Goal: Transaction & Acquisition: Purchase product/service

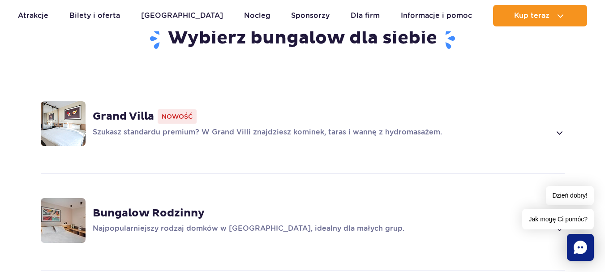
scroll to position [684, 0]
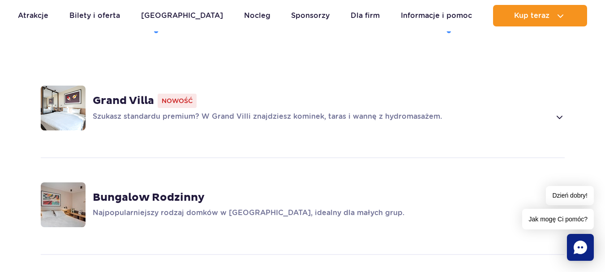
click at [197, 208] on p "Najpopularniejszy rodzaj domków w Suntago Village, idealny dla małych grup." at bounding box center [322, 213] width 458 height 11
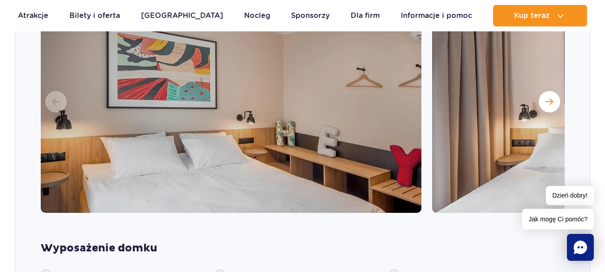
scroll to position [979, 0]
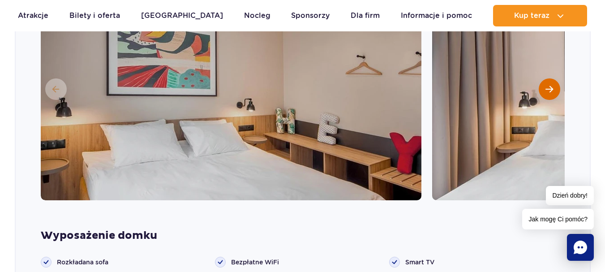
click at [553, 87] on button "Następny slajd" at bounding box center [550, 89] width 22 height 22
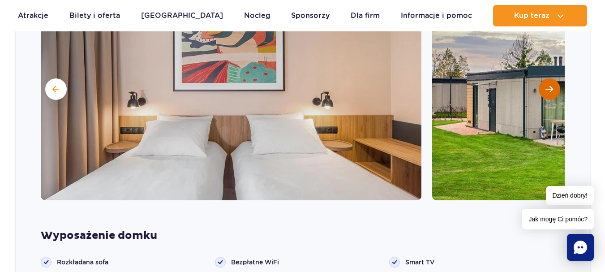
click at [551, 89] on span "Następny slajd" at bounding box center [550, 89] width 8 height 8
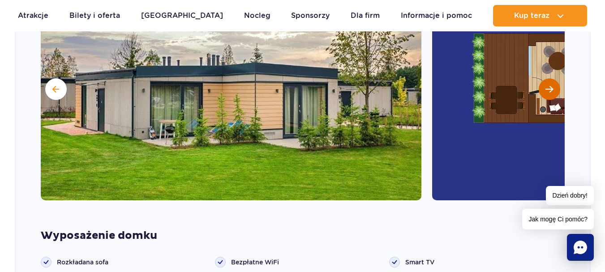
click at [551, 89] on span "Następny slajd" at bounding box center [550, 89] width 8 height 8
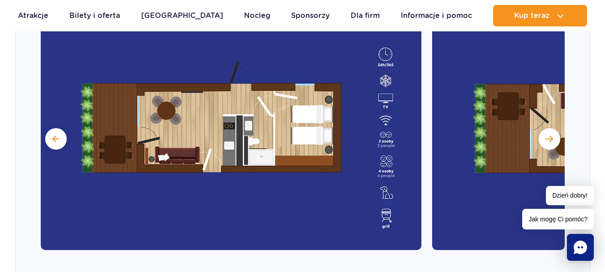
scroll to position [889, 0]
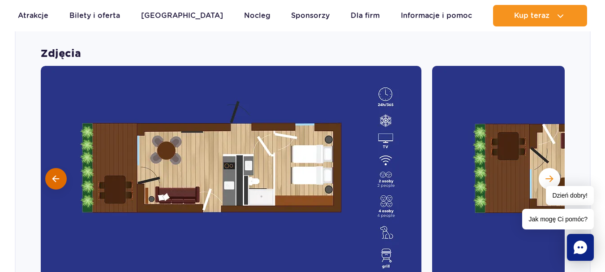
click at [57, 181] on span at bounding box center [55, 179] width 7 height 8
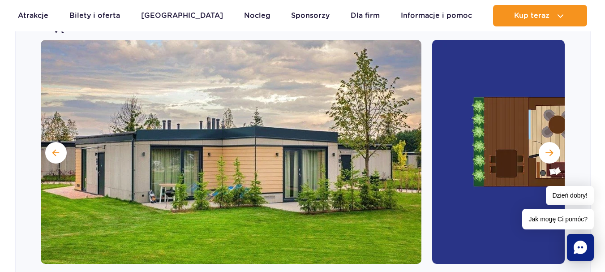
scroll to position [934, 0]
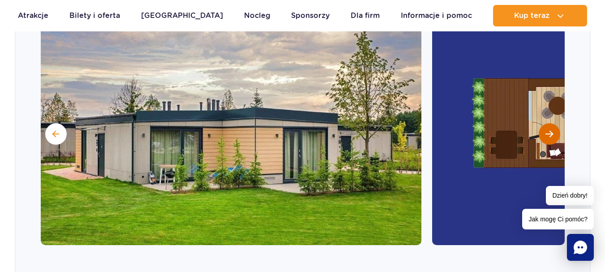
click at [548, 135] on span "Następny slajd" at bounding box center [550, 134] width 8 height 8
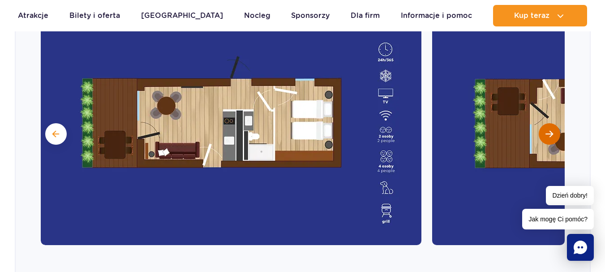
click at [548, 135] on span "Następny slajd" at bounding box center [550, 134] width 8 height 8
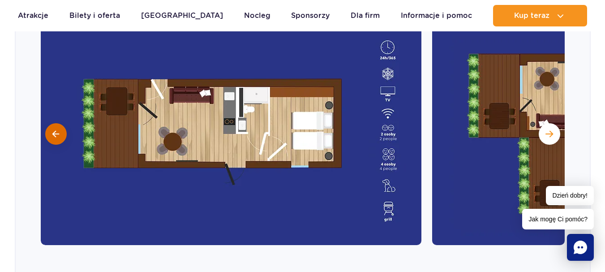
click at [65, 132] on button at bounding box center [56, 134] width 22 height 22
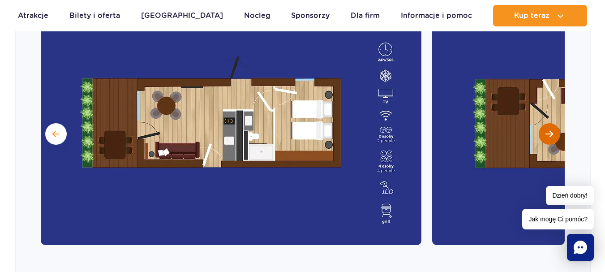
click at [551, 132] on span "Następny slajd" at bounding box center [550, 134] width 8 height 8
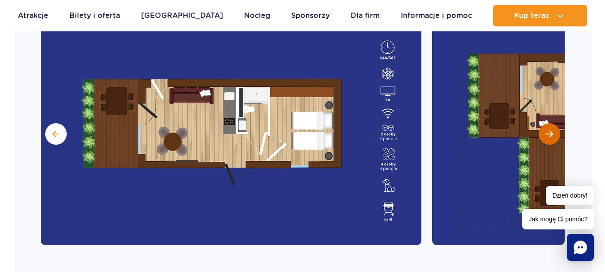
click at [553, 135] on span "Następny slajd" at bounding box center [550, 134] width 8 height 8
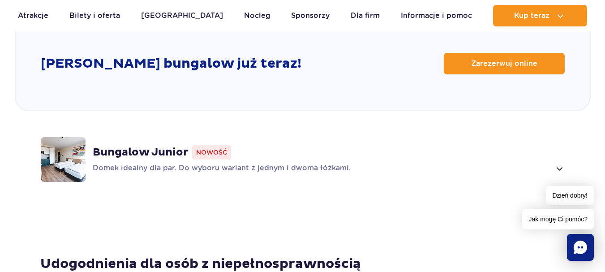
scroll to position [1337, 0]
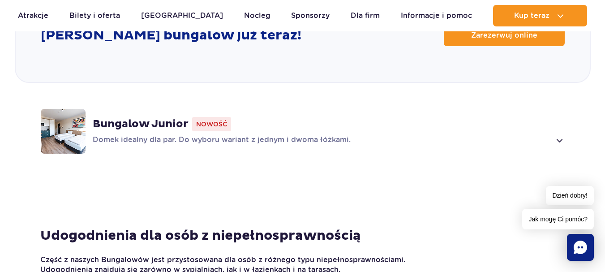
click at [211, 141] on p "Domek idealny dla par. Do wyboru wariant z jednym i dwoma łóżkami." at bounding box center [322, 140] width 458 height 11
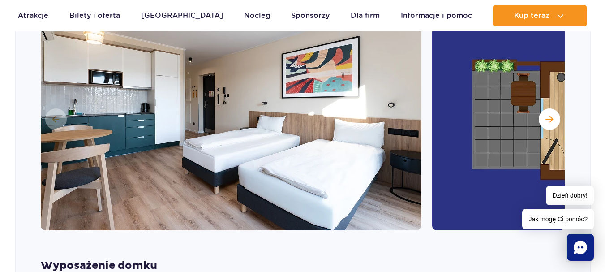
scroll to position [1031, 0]
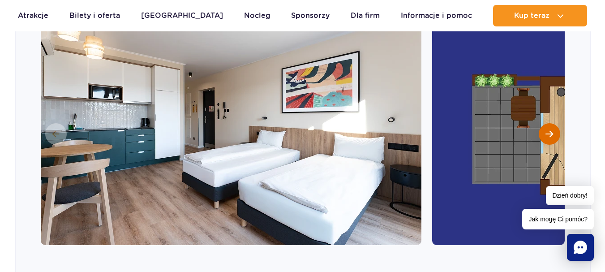
click at [543, 134] on button "Następny slajd" at bounding box center [550, 134] width 22 height 22
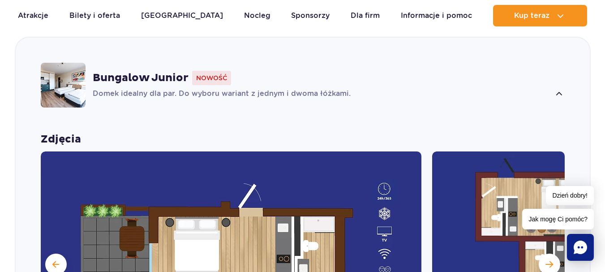
scroll to position [851, 0]
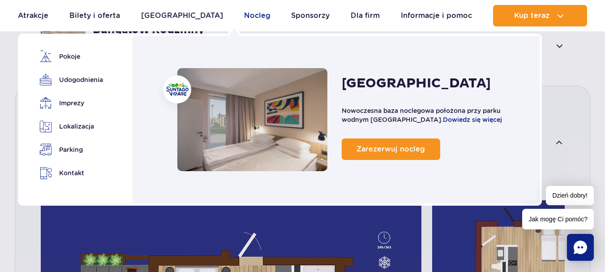
click at [244, 16] on link "Nocleg" at bounding box center [257, 16] width 26 height 22
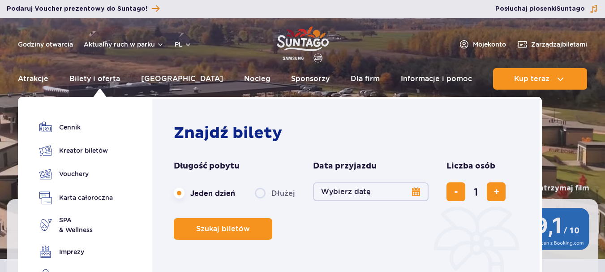
scroll to position [45, 0]
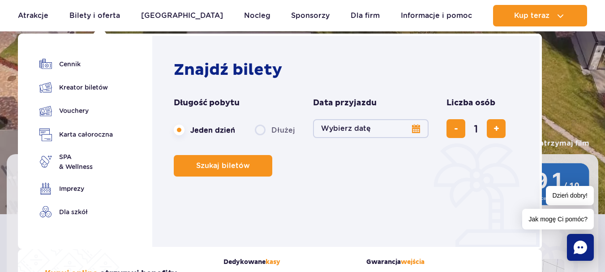
click at [377, 129] on button "Wybierz datę" at bounding box center [371, 128] width 116 height 19
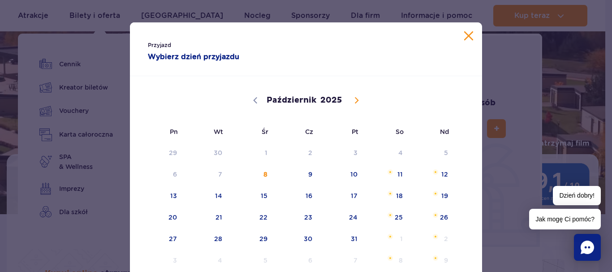
click at [355, 101] on icon at bounding box center [357, 100] width 6 height 6
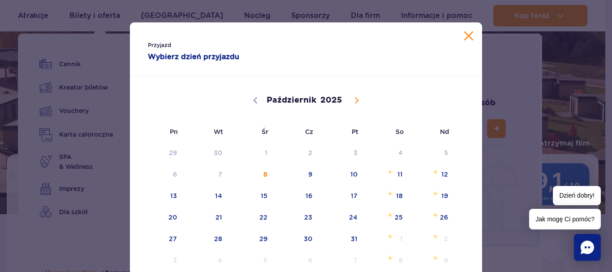
select select "10"
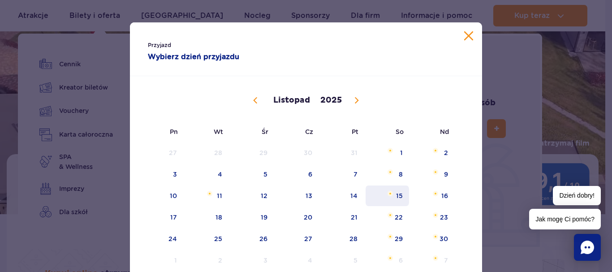
click at [397, 194] on span "15" at bounding box center [387, 196] width 45 height 21
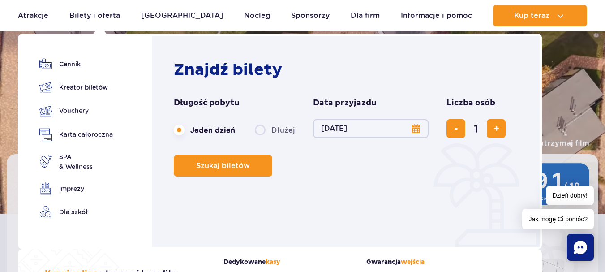
click at [410, 124] on button "15.11.25" at bounding box center [371, 128] width 116 height 19
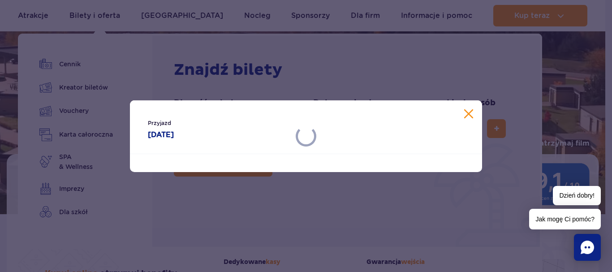
select select "10"
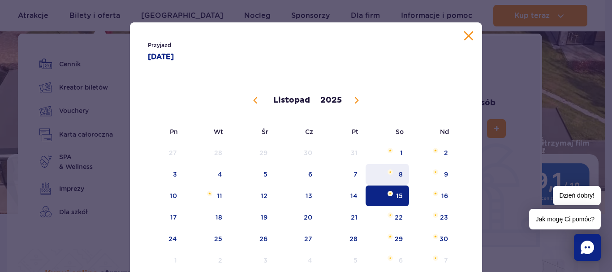
click at [397, 173] on span "8" at bounding box center [387, 174] width 45 height 21
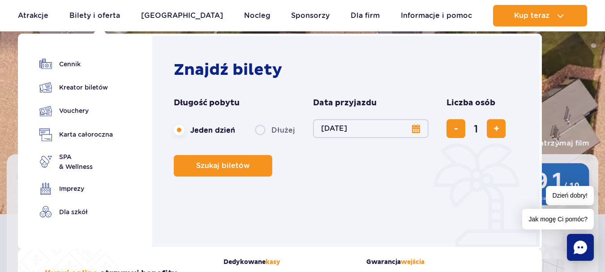
click at [389, 136] on button "08.11.25" at bounding box center [371, 128] width 116 height 19
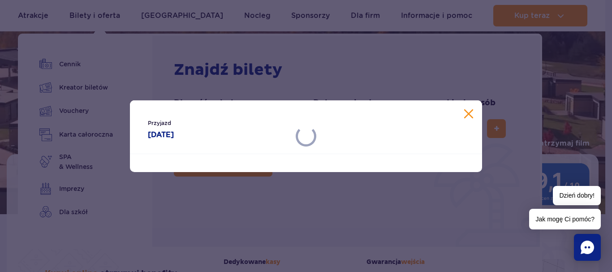
select select "10"
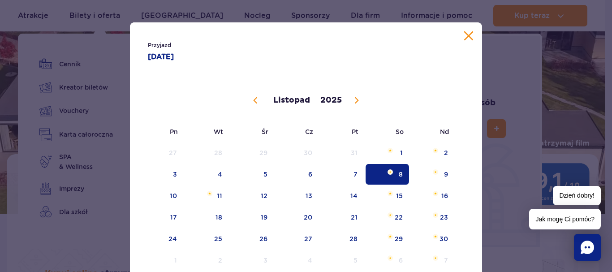
click at [464, 37] on button "Zamknij kalendarz" at bounding box center [468, 35] width 9 height 9
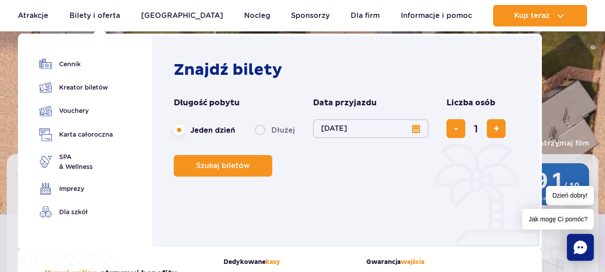
click at [259, 129] on label "Dłużej" at bounding box center [275, 130] width 40 height 19
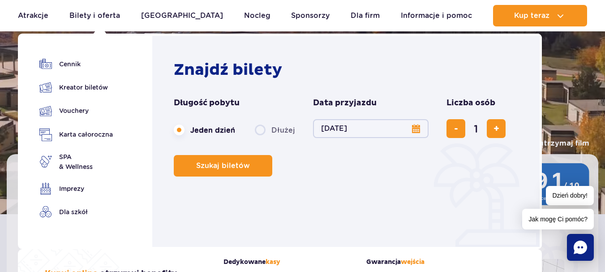
click at [259, 138] on input "Dłużej" at bounding box center [260, 139] width 10 height 2
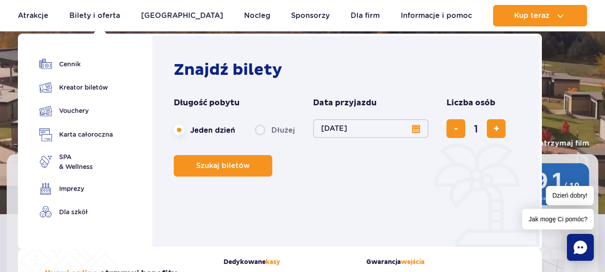
radio input "false"
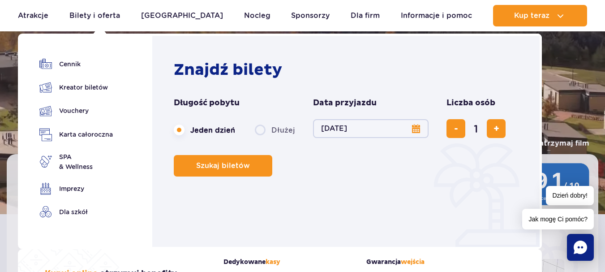
radio input "true"
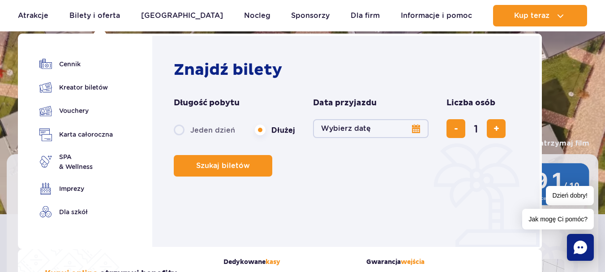
click at [390, 126] on button "Wybierz datę" at bounding box center [371, 128] width 116 height 19
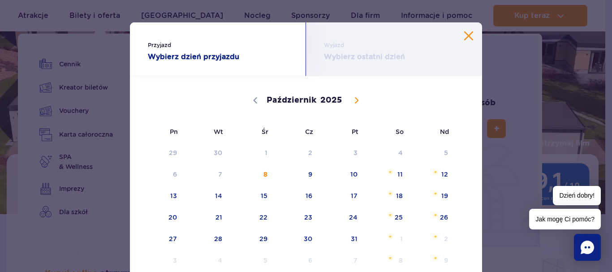
click at [349, 97] on span at bounding box center [356, 100] width 15 height 15
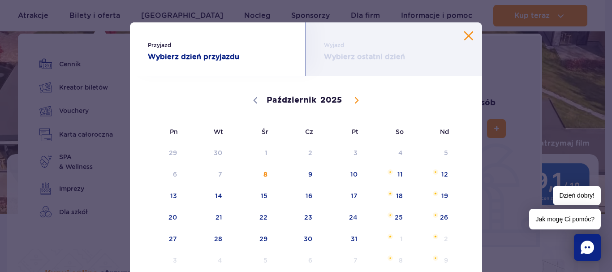
select select "10"
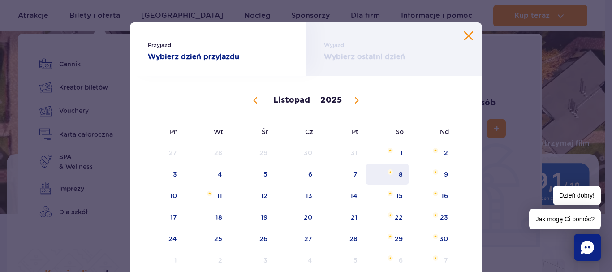
click at [395, 179] on span "8" at bounding box center [387, 174] width 45 height 21
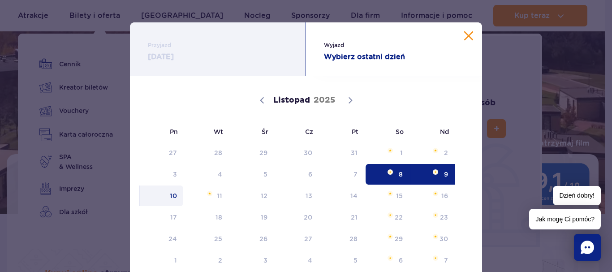
click at [165, 196] on span "10" at bounding box center [161, 196] width 45 height 21
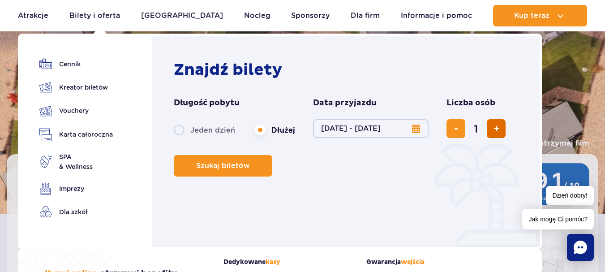
click at [488, 131] on button "dodaj bilet" at bounding box center [496, 128] width 19 height 19
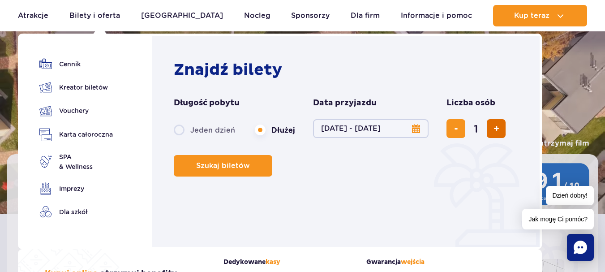
type input "2"
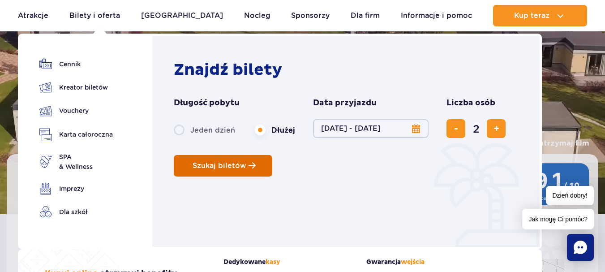
click at [243, 162] on span "Szukaj biletów" at bounding box center [220, 166] width 54 height 8
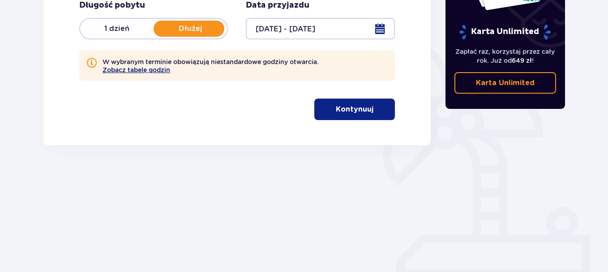
click at [147, 71] on button "Zobacz tabelę godzin" at bounding box center [137, 69] width 68 height 7
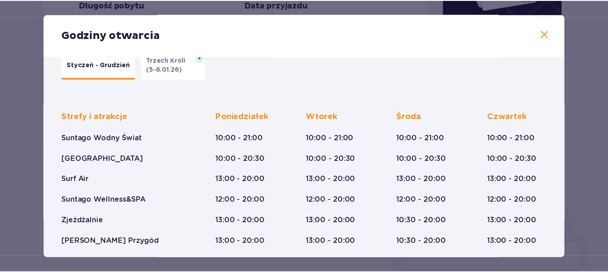
scroll to position [45, 0]
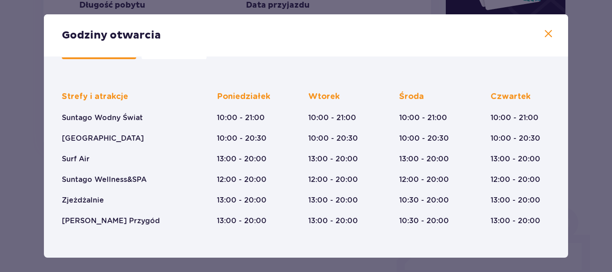
click at [544, 36] on span at bounding box center [548, 34] width 11 height 11
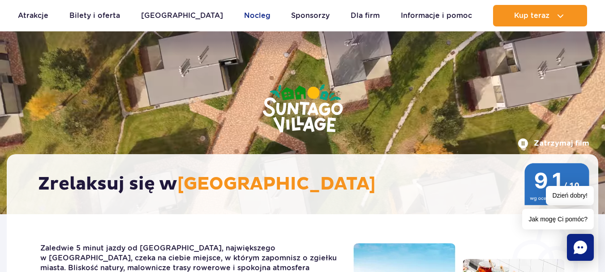
click at [244, 17] on link "Nocleg" at bounding box center [257, 16] width 26 height 22
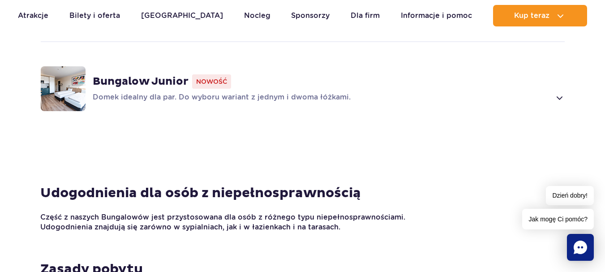
scroll to position [851, 0]
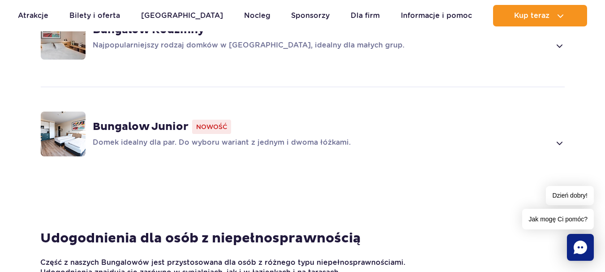
click at [213, 123] on span "Nowość" at bounding box center [211, 127] width 39 height 14
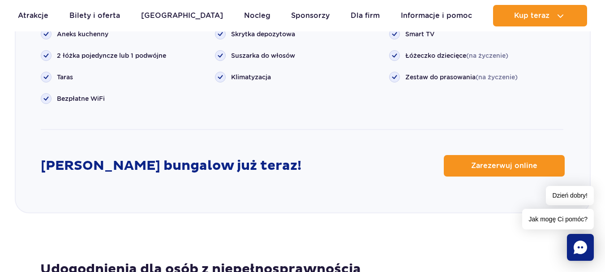
scroll to position [1344, 0]
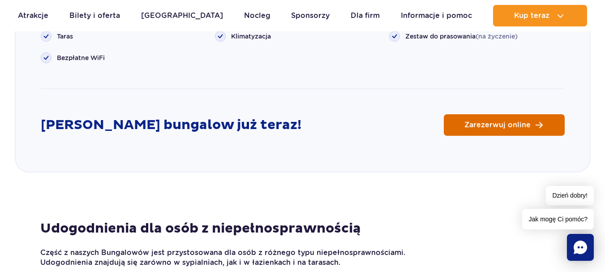
click at [481, 125] on span "Zarezerwuj online" at bounding box center [498, 124] width 66 height 7
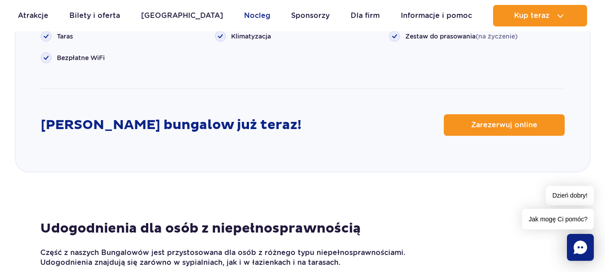
click at [244, 18] on link "Nocleg" at bounding box center [257, 16] width 26 height 22
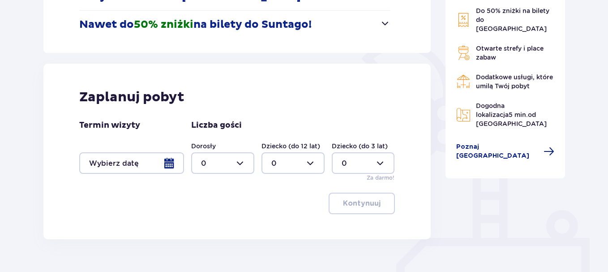
scroll to position [226, 0]
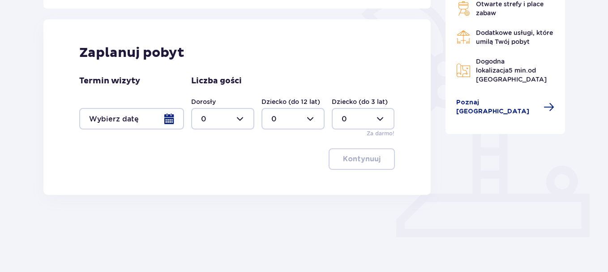
click at [161, 114] on div at bounding box center [131, 119] width 105 height 22
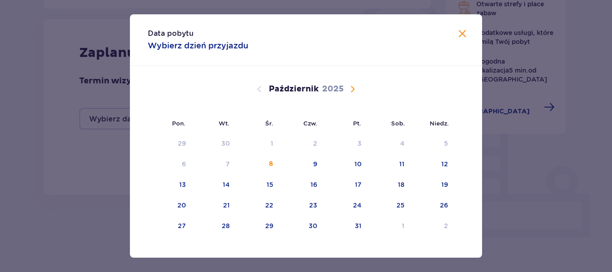
click at [359, 88] on div "[DATE]" at bounding box center [306, 89] width 297 height 11
click at [351, 87] on span "Następny miesiąc" at bounding box center [352, 89] width 11 height 11
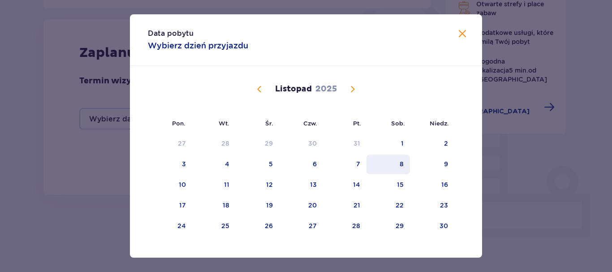
click at [397, 161] on div "8" at bounding box center [388, 165] width 43 height 20
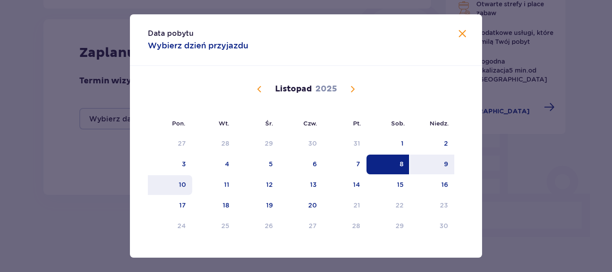
click at [180, 183] on div "10" at bounding box center [182, 184] width 7 height 9
type input "[DATE] - [DATE]"
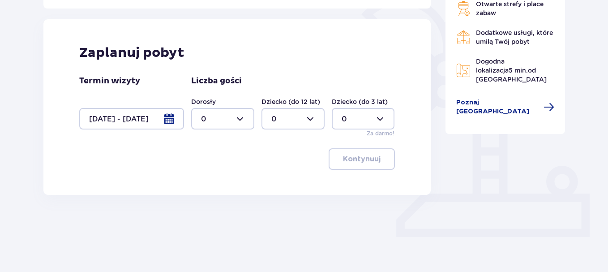
click at [214, 117] on div at bounding box center [222, 119] width 63 height 22
click at [213, 179] on div "2" at bounding box center [222, 184] width 43 height 10
type input "2"
click at [353, 164] on button "Kontynuuj" at bounding box center [362, 159] width 66 height 22
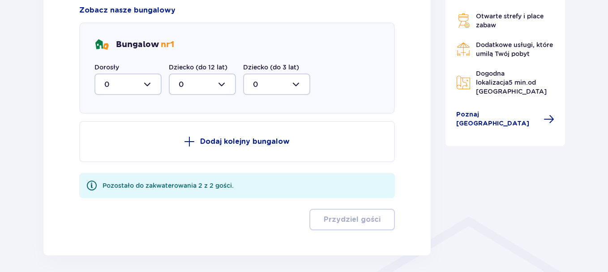
scroll to position [459, 0]
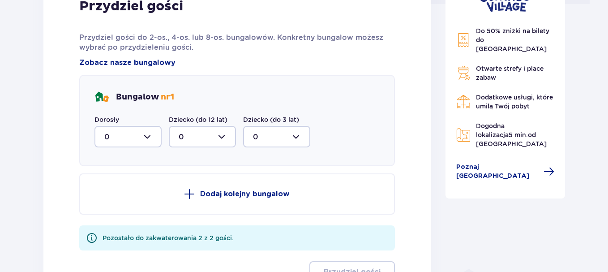
click at [137, 132] on div at bounding box center [128, 137] width 67 height 22
click at [109, 199] on div "2" at bounding box center [127, 202] width 47 height 10
type input "2"
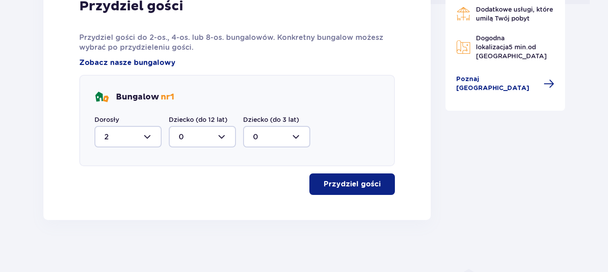
click at [339, 187] on p "Przydziel gości" at bounding box center [352, 184] width 57 height 10
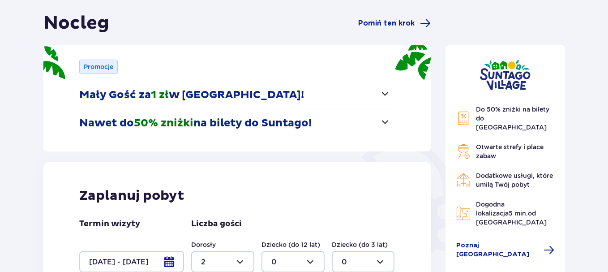
scroll to position [0, 0]
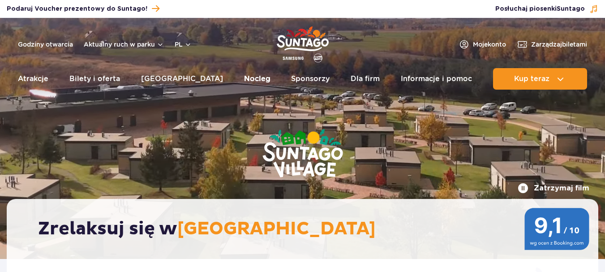
click at [244, 79] on link "Nocleg" at bounding box center [257, 79] width 26 height 22
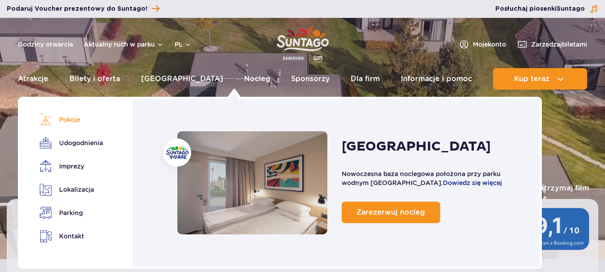
click at [65, 121] on link "Pokoje" at bounding box center [69, 119] width 60 height 13
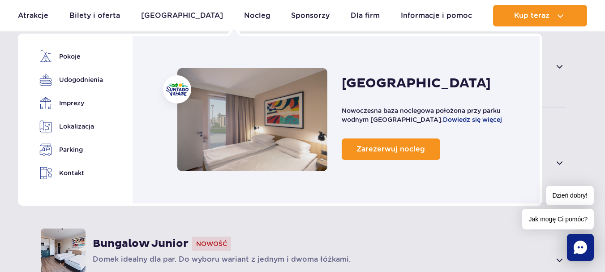
scroll to position [818, 0]
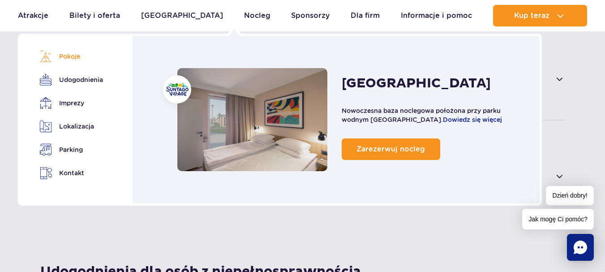
click at [63, 55] on link "Pokoje" at bounding box center [69, 56] width 60 height 13
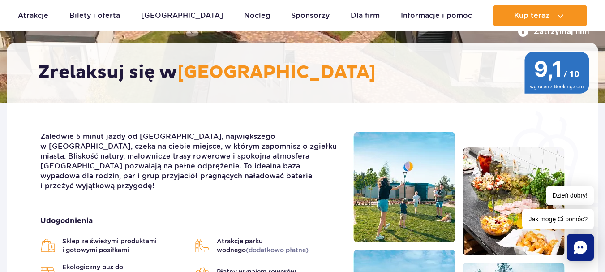
scroll to position [191, 0]
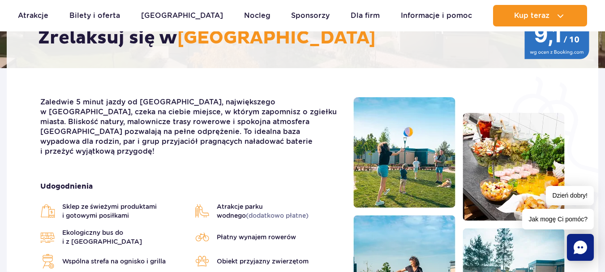
click at [577, 250] on icon "Chat" at bounding box center [580, 247] width 13 height 13
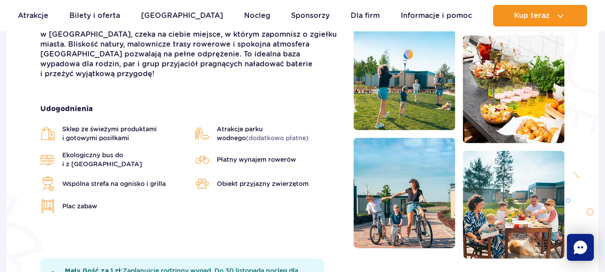
scroll to position [325, 0]
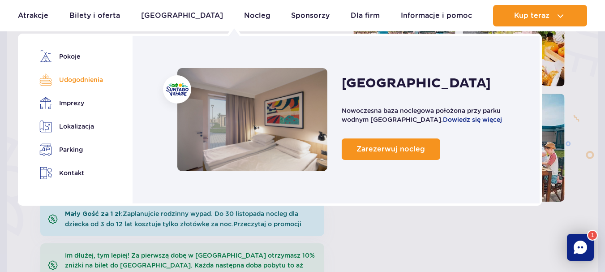
click at [71, 77] on link "Udogodnienia" at bounding box center [69, 79] width 60 height 13
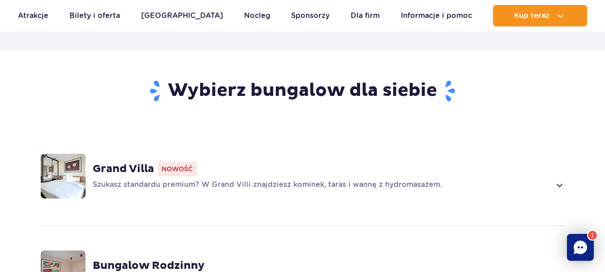
scroll to position [721, 0]
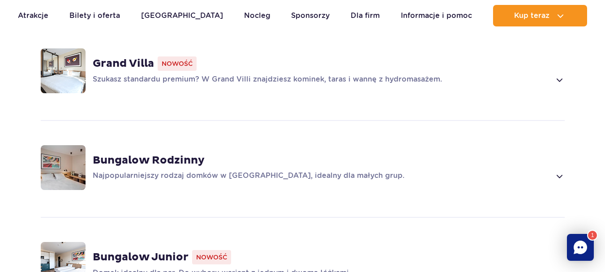
click at [116, 62] on strong "Grand Villa" at bounding box center [123, 63] width 61 height 13
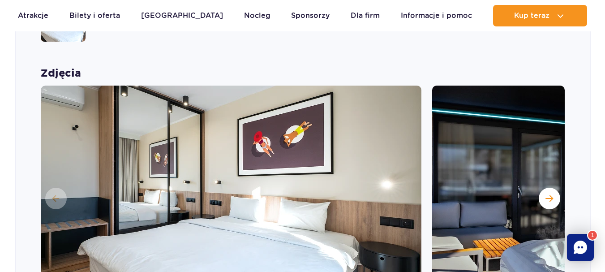
scroll to position [882, 0]
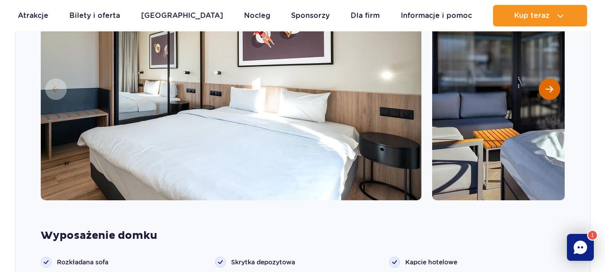
click at [544, 89] on button "Następny slajd" at bounding box center [550, 89] width 22 height 22
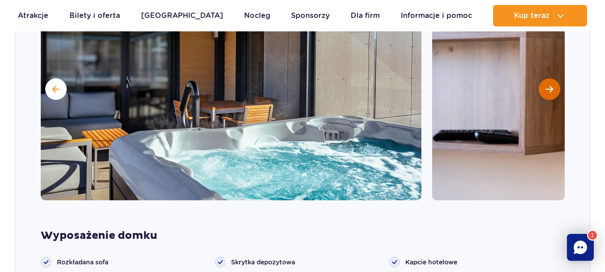
click at [544, 89] on button "Następny slajd" at bounding box center [550, 89] width 22 height 22
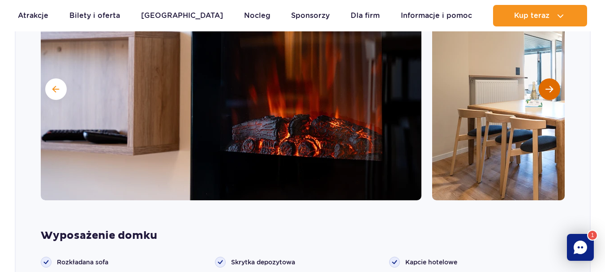
click at [544, 89] on button "Następny slajd" at bounding box center [550, 89] width 22 height 22
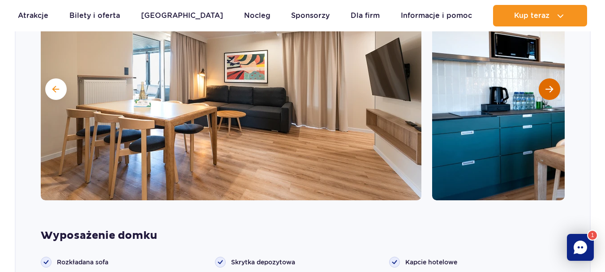
click at [544, 89] on button "Następny slajd" at bounding box center [550, 89] width 22 height 22
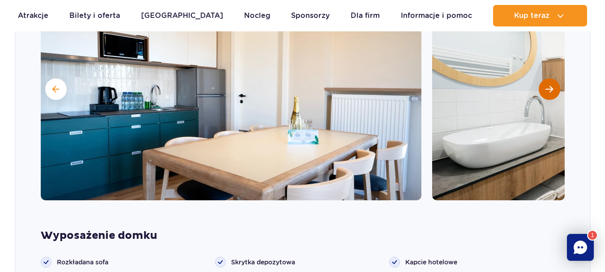
click at [544, 89] on button "Następny slajd" at bounding box center [550, 89] width 22 height 22
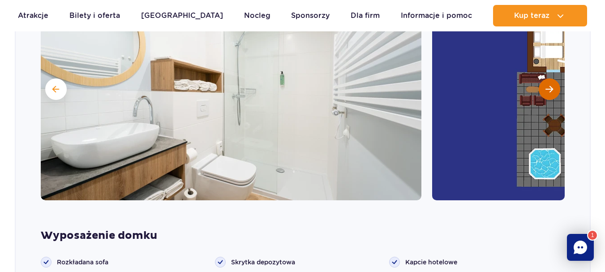
click at [544, 89] on button "Następny slajd" at bounding box center [550, 89] width 22 height 22
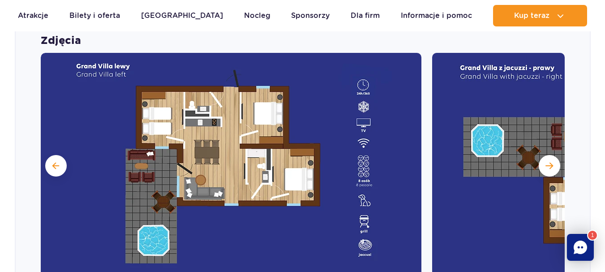
scroll to position [747, 0]
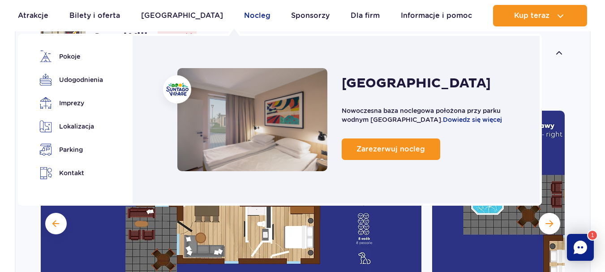
click at [244, 12] on link "Nocleg" at bounding box center [257, 16] width 26 height 22
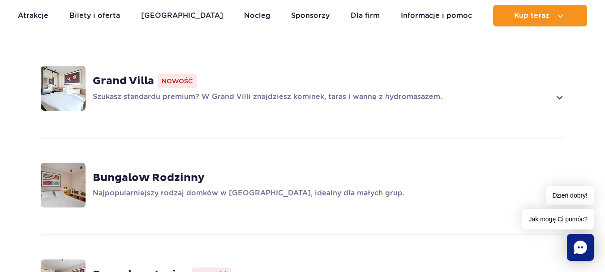
scroll to position [672, 0]
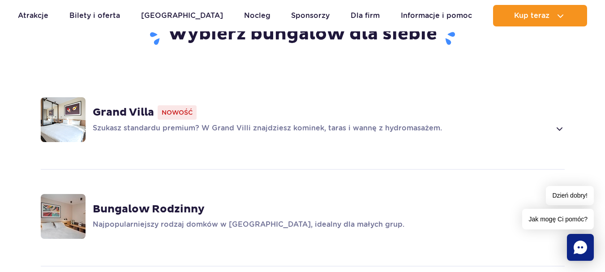
click at [264, 131] on p "Szukasz standardu premium? W Grand Villi znajdziesz kominek, taras i wannę z hy…" at bounding box center [322, 128] width 458 height 11
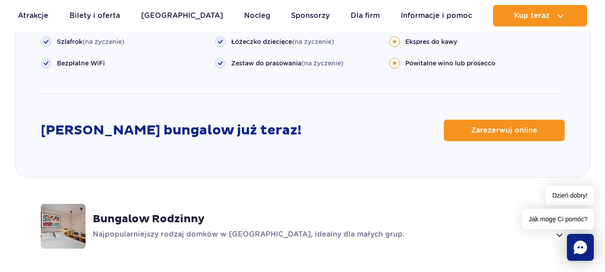
scroll to position [1191, 0]
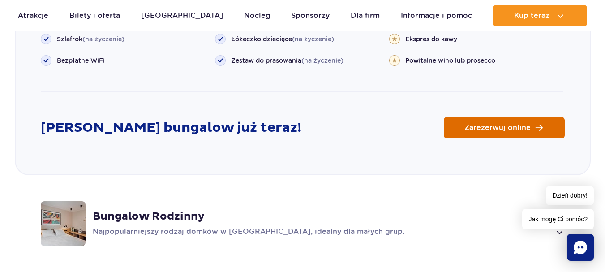
click at [518, 125] on span "Zarezerwuj online" at bounding box center [498, 127] width 66 height 7
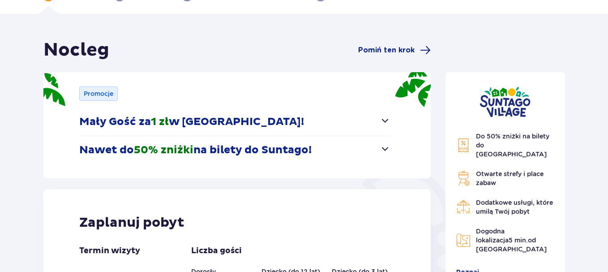
scroll to position [224, 0]
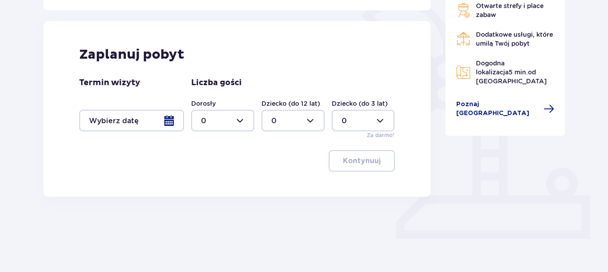
click at [157, 121] on div at bounding box center [131, 121] width 105 height 22
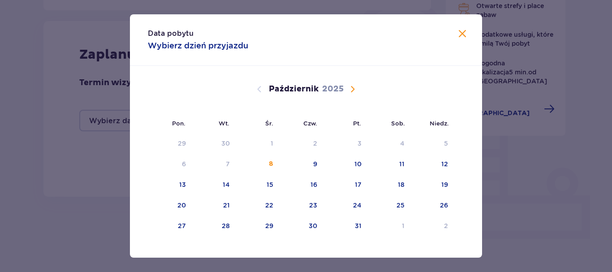
click at [355, 92] on span "Następny miesiąc" at bounding box center [352, 89] width 11 height 11
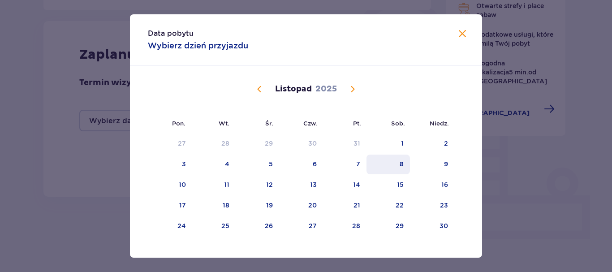
click at [397, 164] on div "8" at bounding box center [388, 165] width 43 height 20
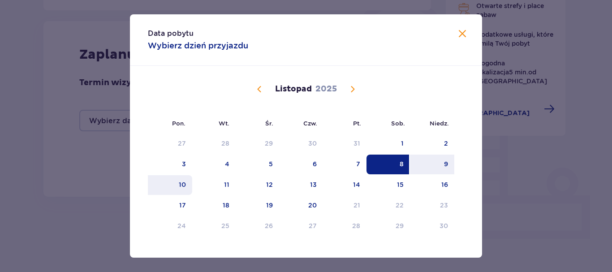
click at [168, 184] on div "10" at bounding box center [170, 185] width 44 height 20
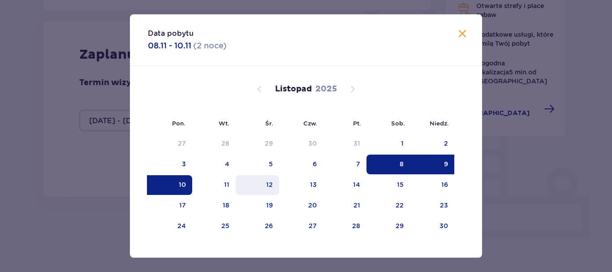
type input "08.11.25 - 10.11.25"
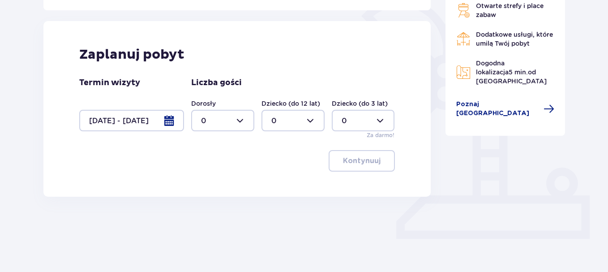
click at [75, 152] on div "Zaplanuj pobyt Termin wizyty 08.11.25 - 10.11.25 Liczba gości Dorosły 0 Dziecko…" at bounding box center [237, 109] width 388 height 176
click at [228, 117] on div at bounding box center [222, 121] width 63 height 22
click at [210, 216] on span "4" at bounding box center [222, 223] width 61 height 19
type input "4"
click at [345, 162] on p "Kontynuuj" at bounding box center [362, 161] width 38 height 10
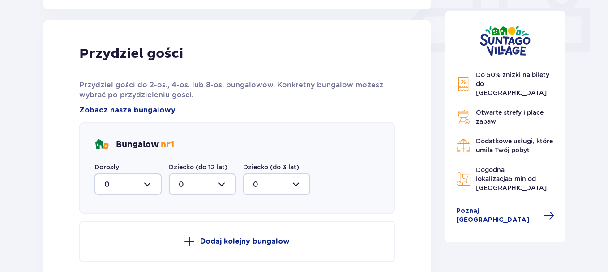
scroll to position [421, 0]
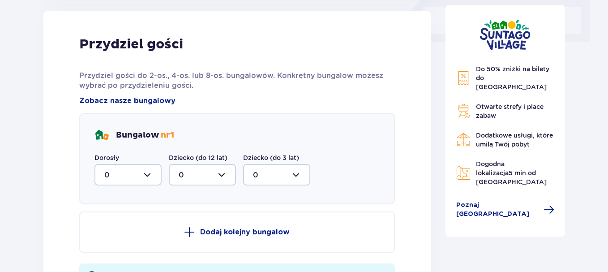
click at [135, 167] on div at bounding box center [128, 175] width 67 height 22
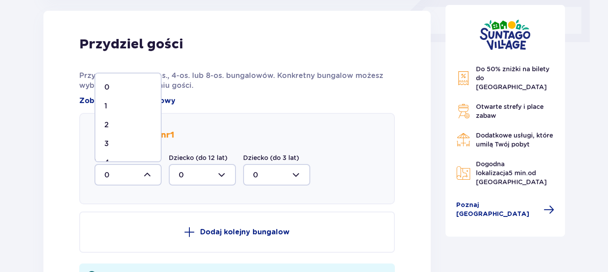
click at [118, 121] on div "2" at bounding box center [127, 125] width 47 height 10
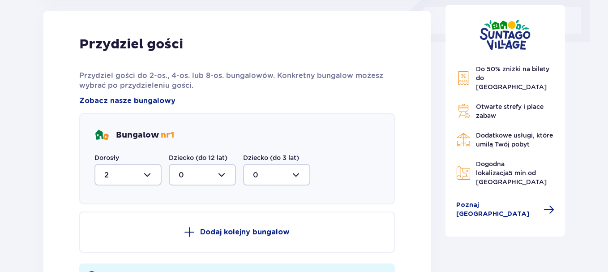
click at [149, 174] on div at bounding box center [128, 175] width 67 height 22
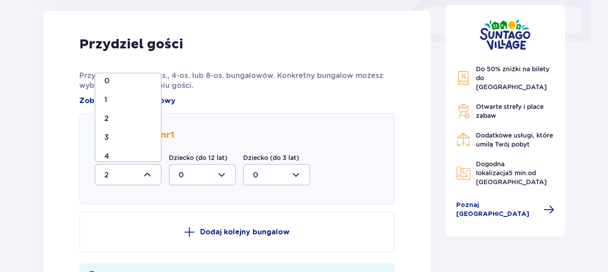
scroll to position [15, 0]
click at [119, 145] on div "4" at bounding box center [127, 147] width 47 height 10
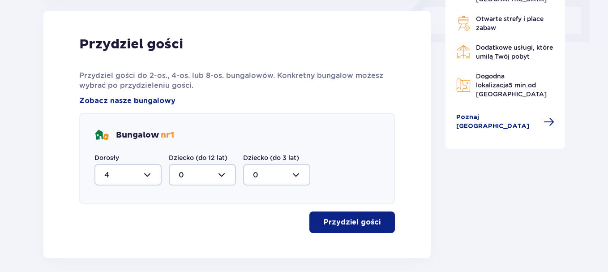
click at [354, 216] on button "Przydziel gości" at bounding box center [353, 222] width 86 height 22
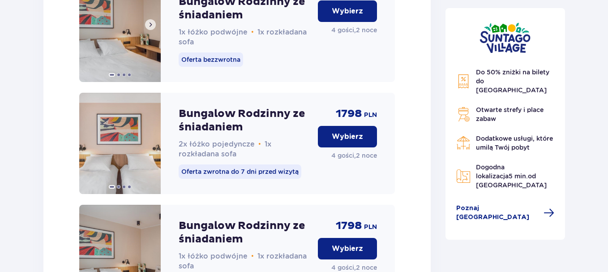
scroll to position [1531, 0]
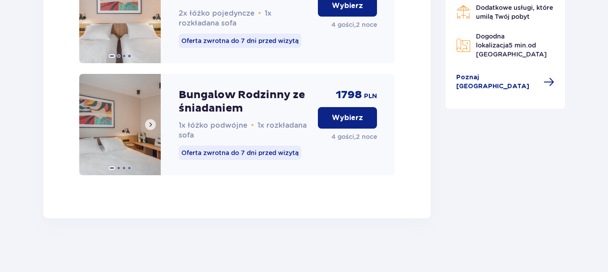
click at [148, 129] on button at bounding box center [150, 124] width 11 height 11
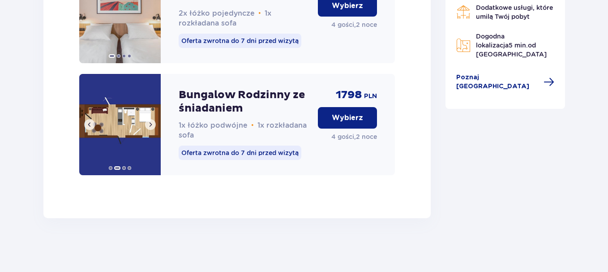
click at [152, 124] on span at bounding box center [150, 124] width 7 height 7
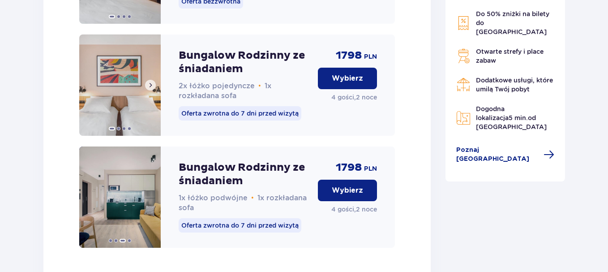
scroll to position [1441, 0]
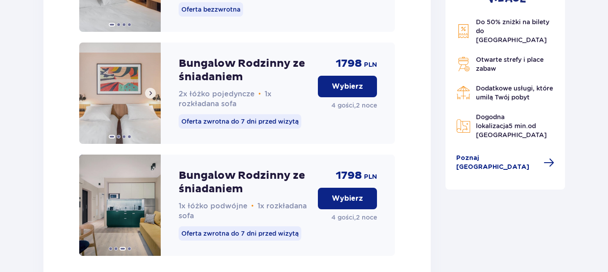
click at [152, 97] on span at bounding box center [150, 93] width 7 height 7
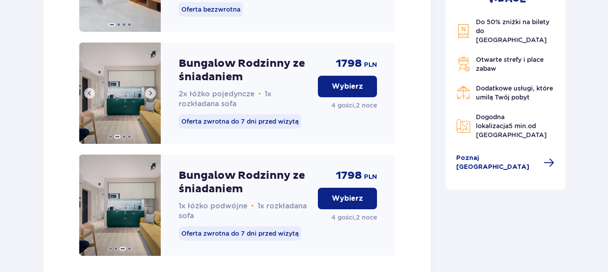
click at [152, 97] on span at bounding box center [150, 93] width 7 height 7
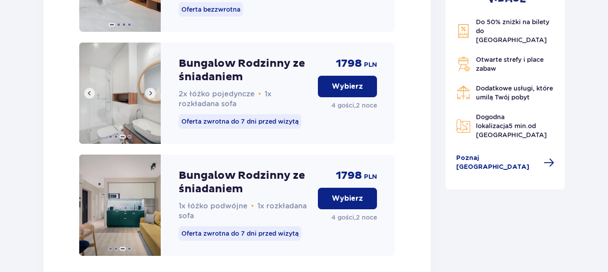
click at [152, 97] on span at bounding box center [150, 93] width 7 height 7
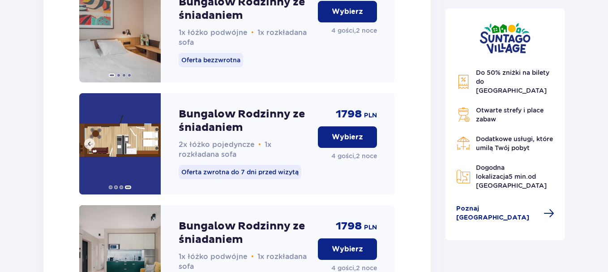
scroll to position [1351, 0]
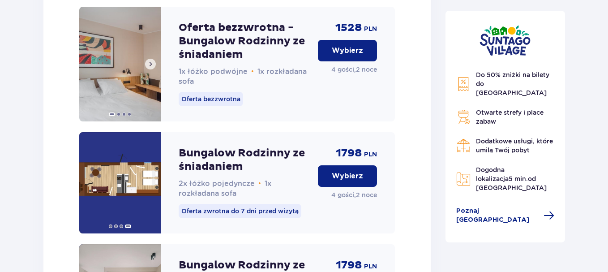
click at [151, 68] on span at bounding box center [150, 63] width 7 height 7
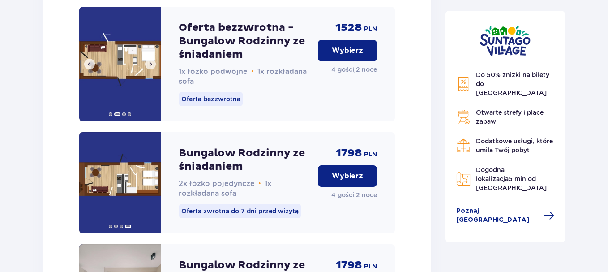
click at [151, 68] on span at bounding box center [150, 63] width 7 height 7
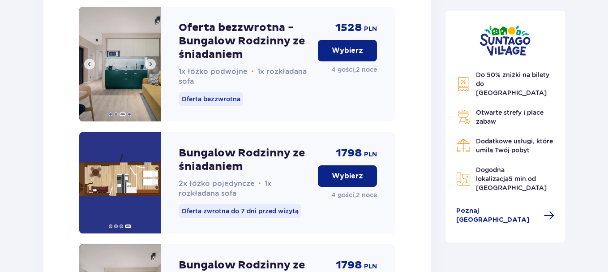
scroll to position [1172, 0]
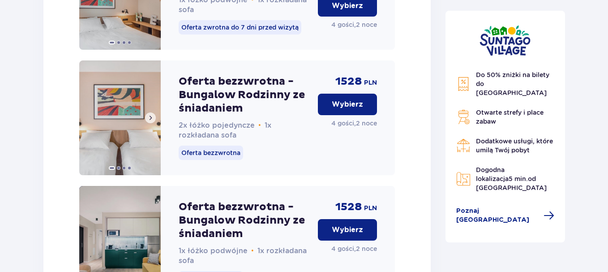
click at [157, 128] on img at bounding box center [120, 117] width 82 height 115
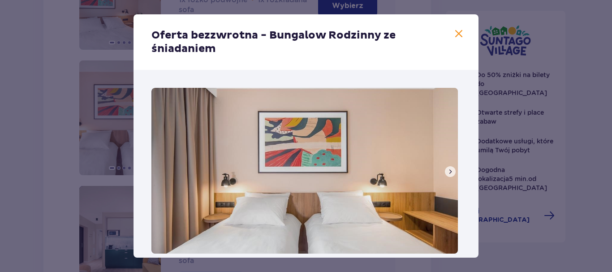
click at [456, 33] on span at bounding box center [458, 34] width 11 height 11
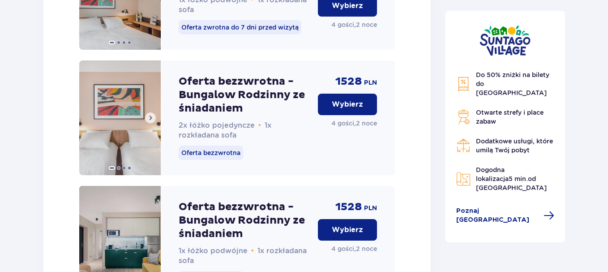
click at [154, 121] on span at bounding box center [150, 117] width 7 height 7
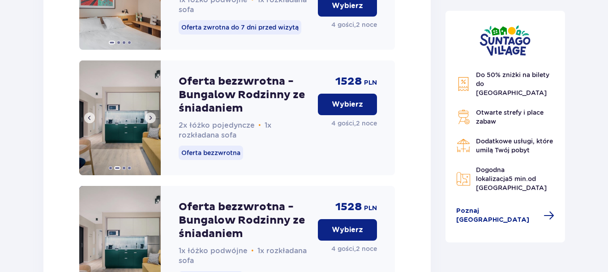
click at [154, 121] on span at bounding box center [150, 117] width 7 height 7
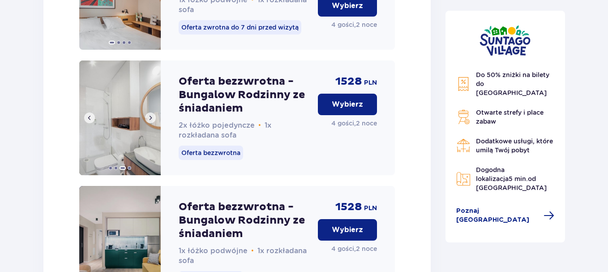
click at [154, 121] on span at bounding box center [150, 117] width 7 height 7
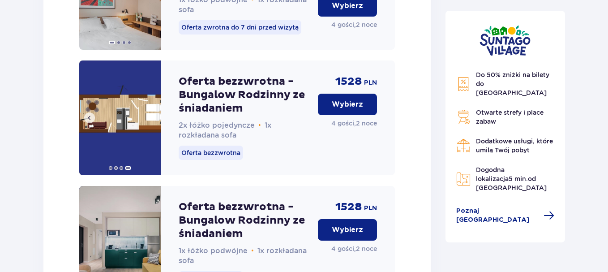
scroll to position [1038, 0]
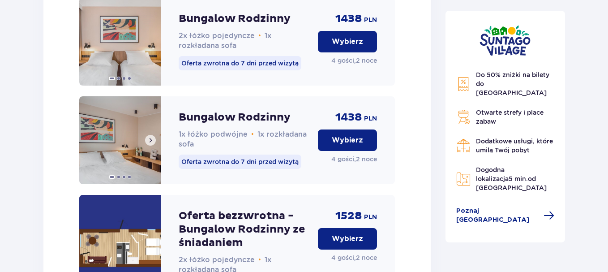
click at [147, 144] on span at bounding box center [150, 140] width 7 height 7
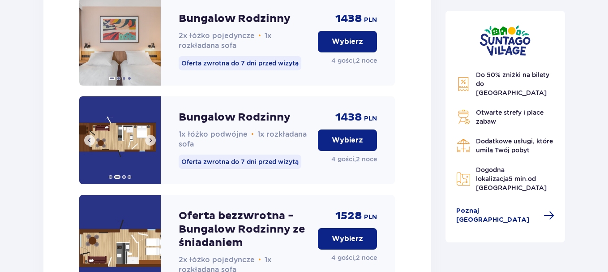
click at [147, 144] on span at bounding box center [150, 140] width 7 height 7
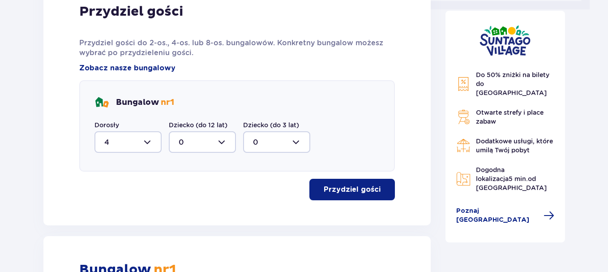
scroll to position [500, 0]
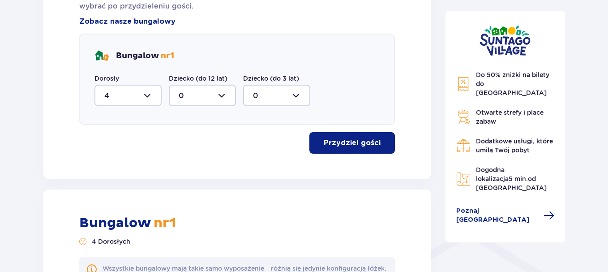
click at [150, 94] on div at bounding box center [128, 96] width 67 height 22
click at [116, 158] on div "2" at bounding box center [127, 160] width 47 height 10
type input "2"
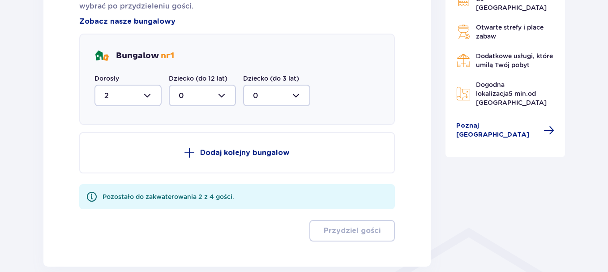
click at [237, 156] on p "Dodaj kolejny bungalow" at bounding box center [245, 153] width 90 height 10
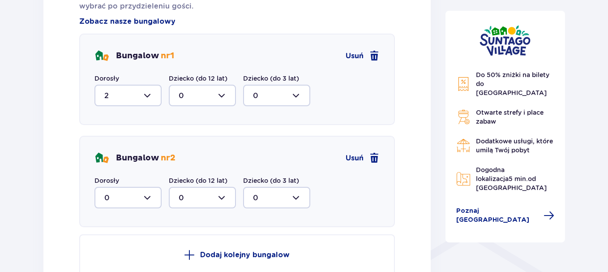
click at [122, 200] on div at bounding box center [128, 198] width 67 height 22
click at [109, 168] on div "2" at bounding box center [127, 170] width 47 height 10
type input "2"
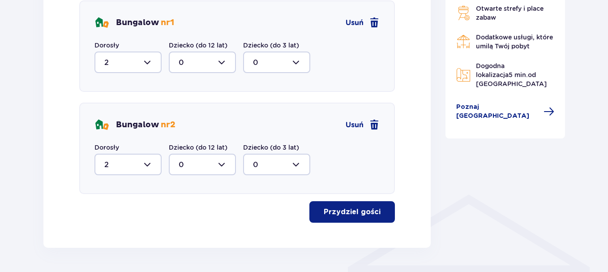
scroll to position [563, 0]
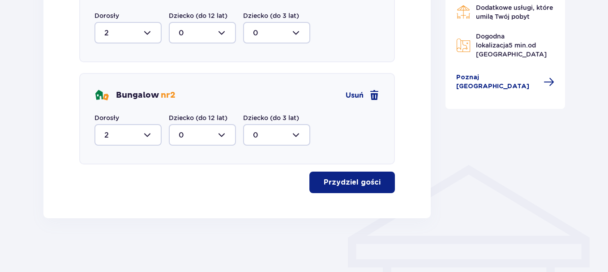
click at [354, 185] on p "Przydziel gości" at bounding box center [352, 182] width 57 height 10
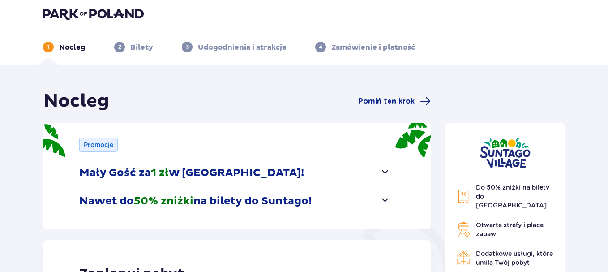
scroll to position [0, 0]
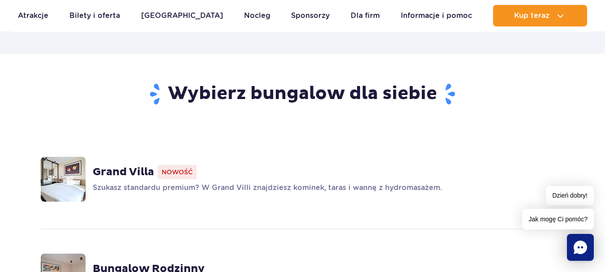
scroll to position [608, 0]
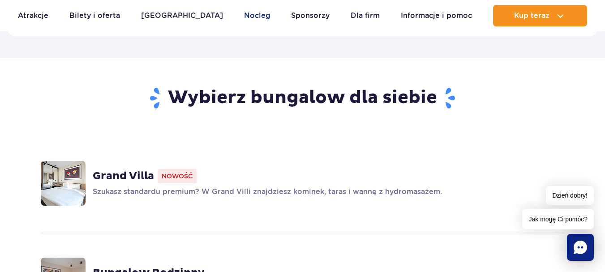
click at [244, 13] on link "Nocleg" at bounding box center [257, 16] width 26 height 22
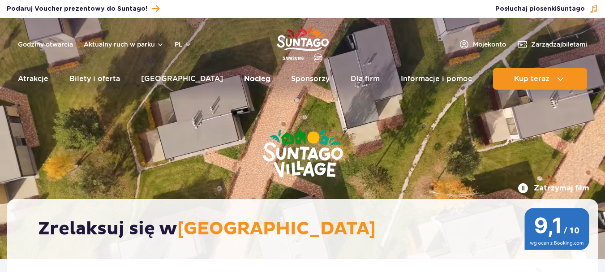
click at [244, 73] on link "Nocleg" at bounding box center [257, 79] width 26 height 22
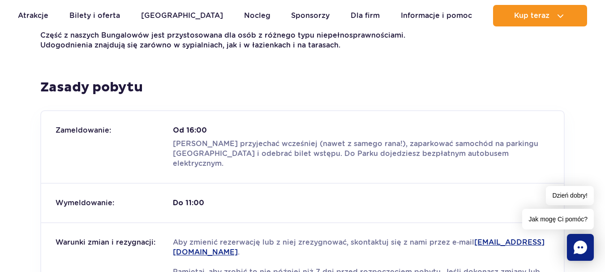
scroll to position [1031, 0]
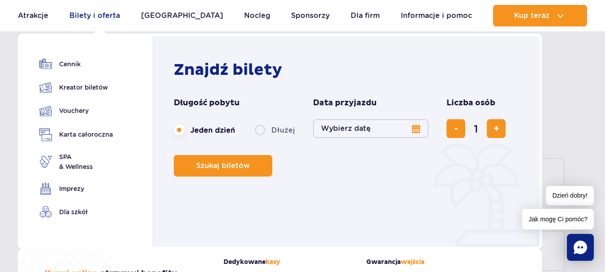
click at [92, 13] on link "Bilety i oferta" at bounding box center [94, 16] width 51 height 22
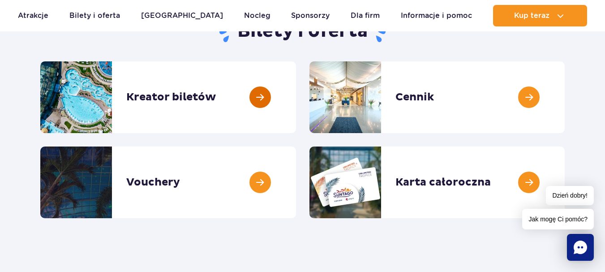
scroll to position [90, 0]
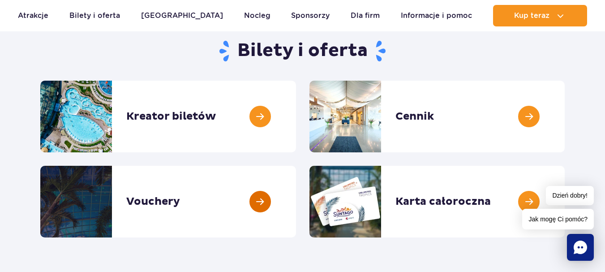
click at [296, 194] on link at bounding box center [296, 202] width 0 height 72
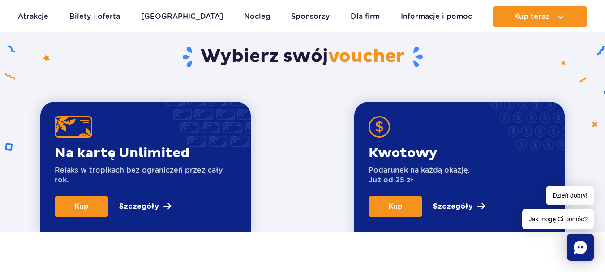
scroll to position [224, 0]
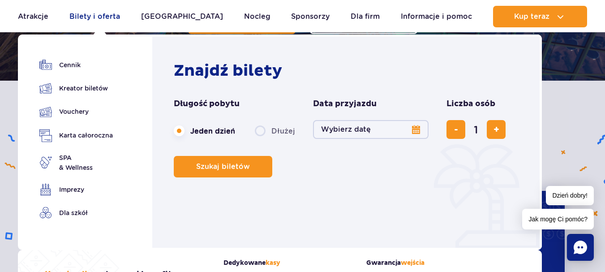
click at [103, 18] on link "Bilety i oferta" at bounding box center [94, 17] width 51 height 22
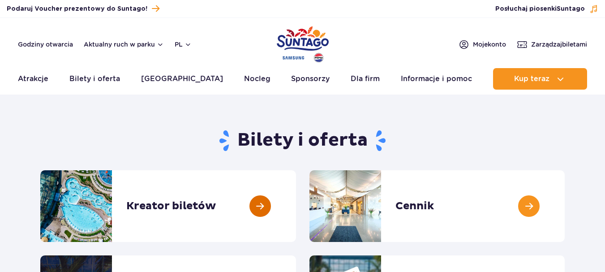
click at [296, 206] on link at bounding box center [296, 206] width 0 height 72
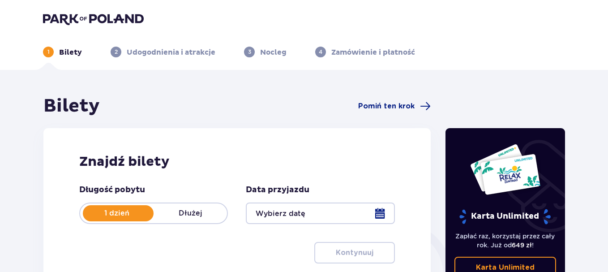
click at [344, 217] on div at bounding box center [320, 214] width 149 height 22
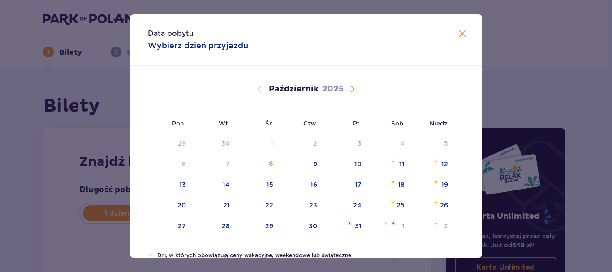
click at [350, 85] on span "Następny miesiąc" at bounding box center [352, 89] width 11 height 11
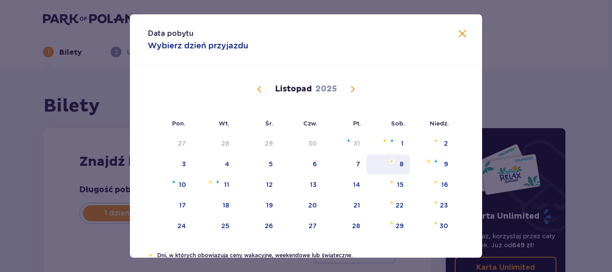
click at [400, 168] on div "8" at bounding box center [388, 165] width 43 height 20
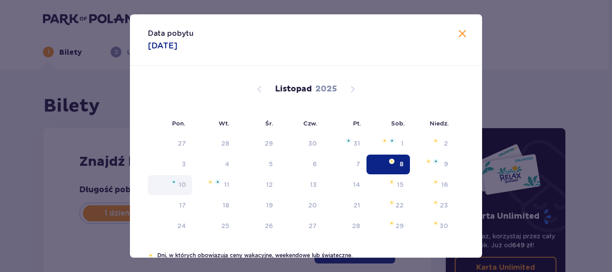
type input "[DATE]"
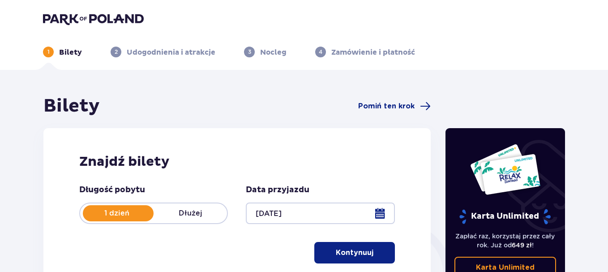
click at [182, 181] on div "Znajdź bilety Długość pobytu 1 dzień Dłużej Data przyjazdu [DATE] Kontynuuj Prz…" at bounding box center [237, 208] width 388 height 160
click at [191, 209] on p "Dłużej" at bounding box center [190, 213] width 73 height 10
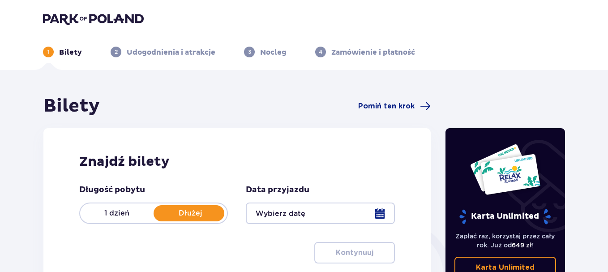
click at [347, 213] on div at bounding box center [320, 214] width 149 height 22
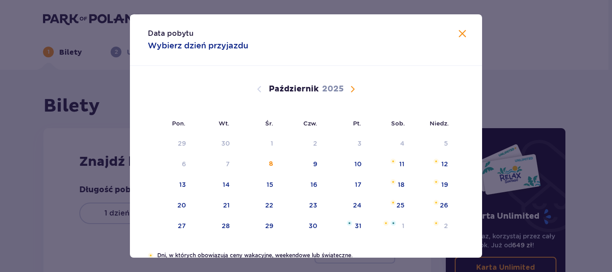
click at [353, 90] on span "Następny miesiąc" at bounding box center [352, 89] width 11 height 11
click at [348, 85] on span "Następny miesiąc" at bounding box center [352, 89] width 11 height 11
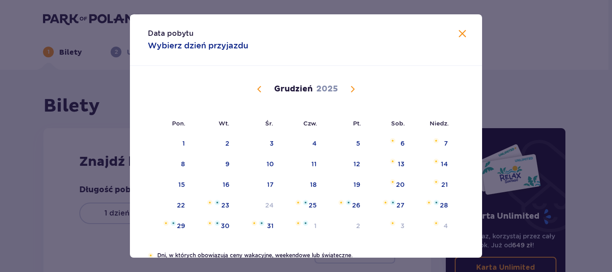
click at [351, 86] on span "Następny miesiąc" at bounding box center [352, 89] width 11 height 11
click at [260, 88] on span "Poprzedni miesiąc" at bounding box center [259, 89] width 11 height 11
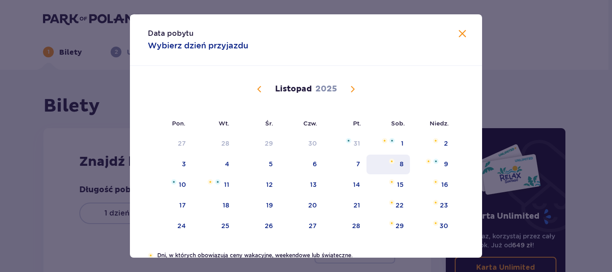
click at [397, 163] on div "8" at bounding box center [388, 165] width 43 height 20
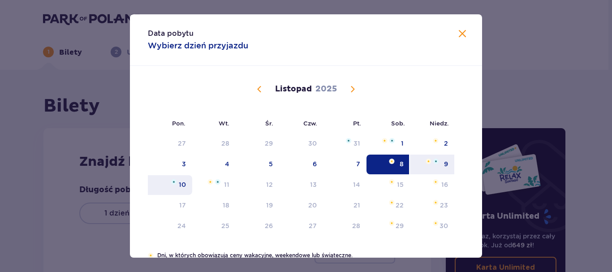
click at [179, 181] on div "10" at bounding box center [182, 184] width 7 height 9
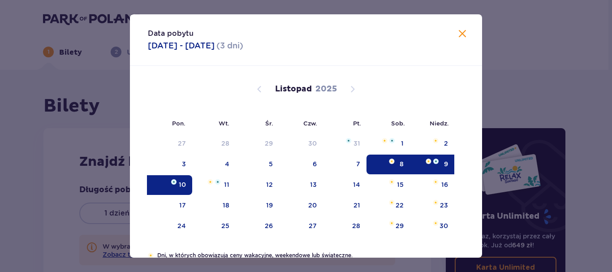
type input "08.11.25 - 10.11.25"
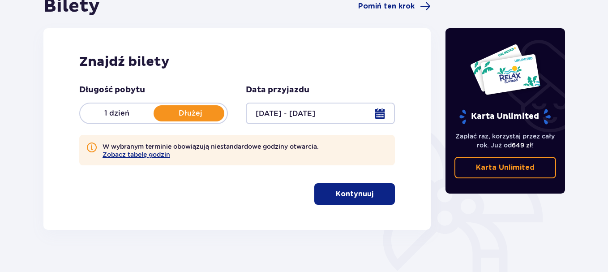
scroll to position [134, 0]
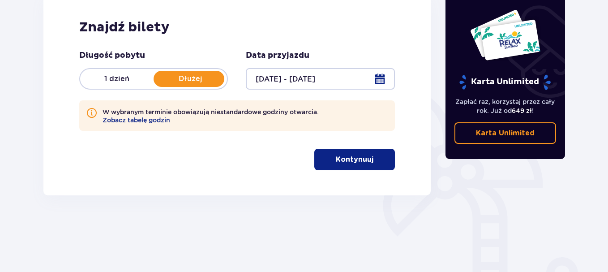
click at [338, 156] on p "Kontynuuj" at bounding box center [355, 160] width 38 height 10
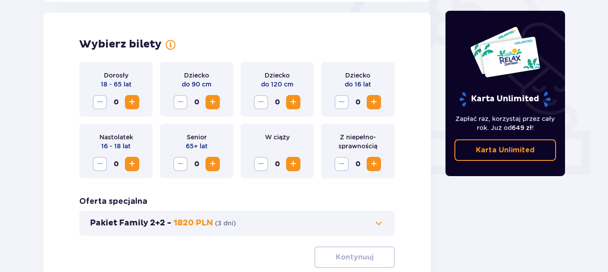
scroll to position [290, 0]
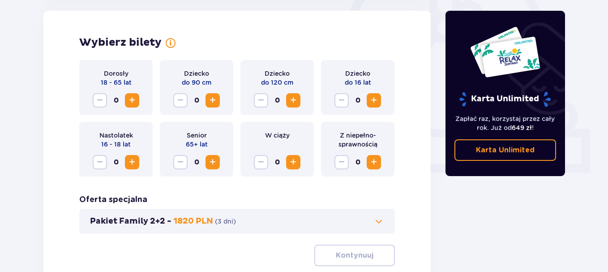
click at [134, 100] on span "Zwiększ" at bounding box center [132, 100] width 11 height 11
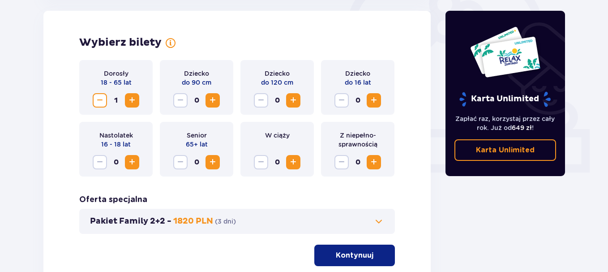
click at [135, 101] on span "Zwiększ" at bounding box center [132, 100] width 11 height 11
click at [288, 99] on button "Zwiększ" at bounding box center [293, 100] width 14 height 14
click at [372, 101] on span "Zwiększ" at bounding box center [374, 100] width 11 height 11
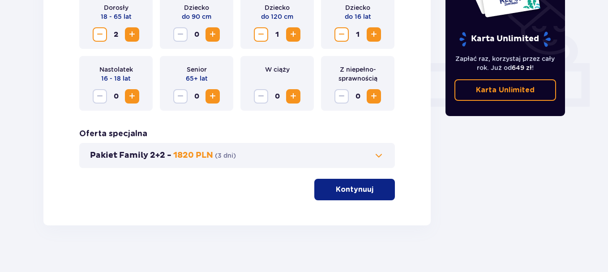
scroll to position [363, 0]
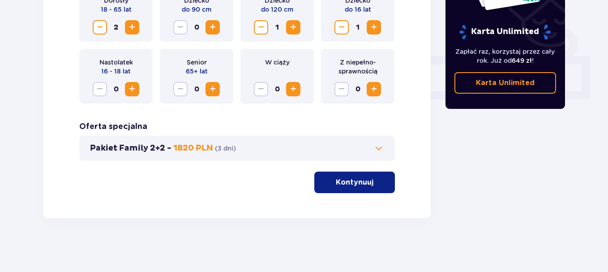
click at [271, 154] on button "Pakiet Family 2+2 - 1820 PLN ( 3 dni )" at bounding box center [237, 148] width 294 height 11
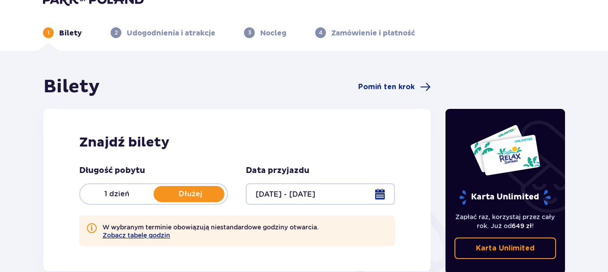
scroll to position [0, 0]
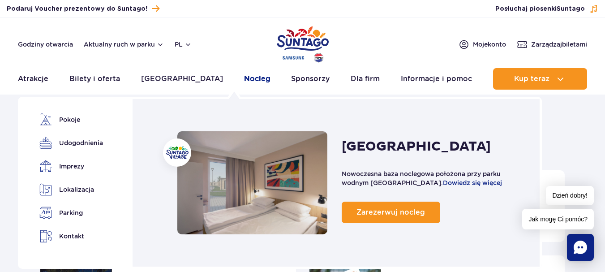
click at [244, 79] on link "Nocleg" at bounding box center [257, 79] width 26 height 22
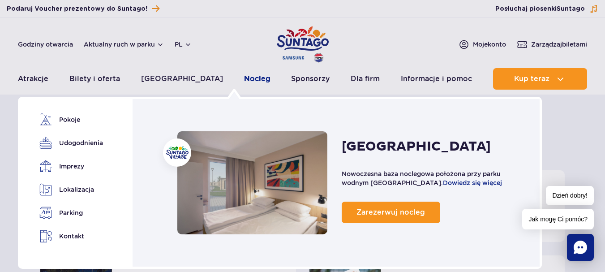
click at [244, 81] on link "Nocleg" at bounding box center [257, 79] width 26 height 22
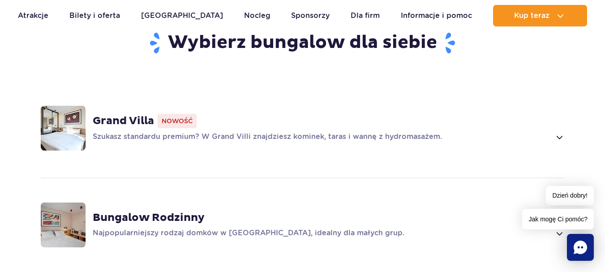
scroll to position [672, 0]
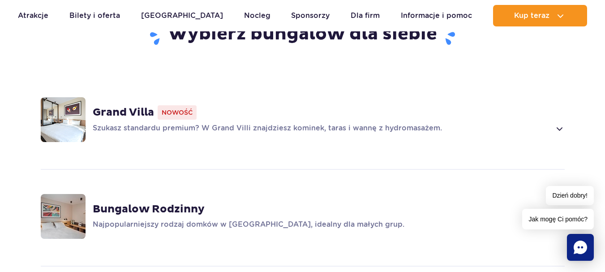
click at [76, 113] on img at bounding box center [63, 119] width 45 height 45
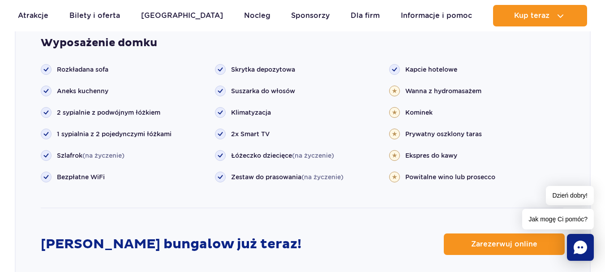
scroll to position [833, 0]
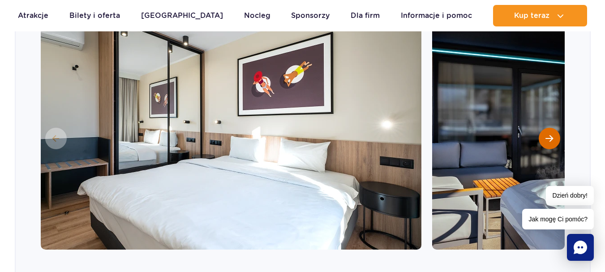
click at [548, 139] on span "Następny slajd" at bounding box center [550, 138] width 8 height 8
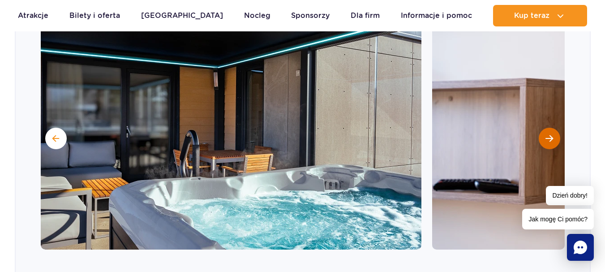
click at [548, 137] on span "Następny slajd" at bounding box center [550, 138] width 8 height 8
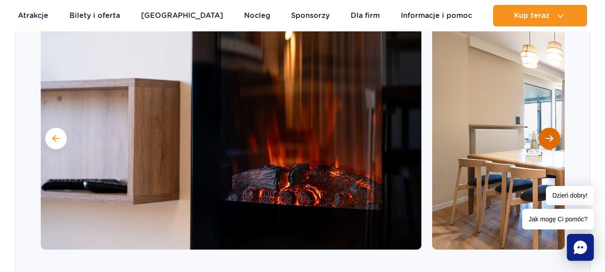
click at [548, 137] on span "Następny slajd" at bounding box center [550, 138] width 8 height 8
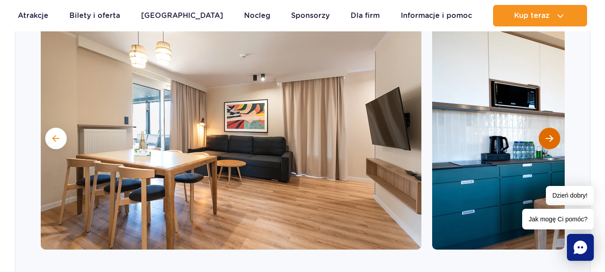
click at [548, 137] on span "Następny slajd" at bounding box center [550, 138] width 8 height 8
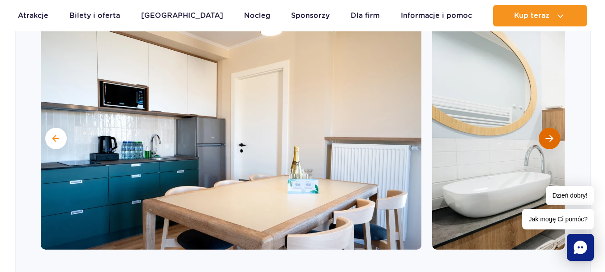
click at [548, 137] on span "Następny slajd" at bounding box center [550, 138] width 8 height 8
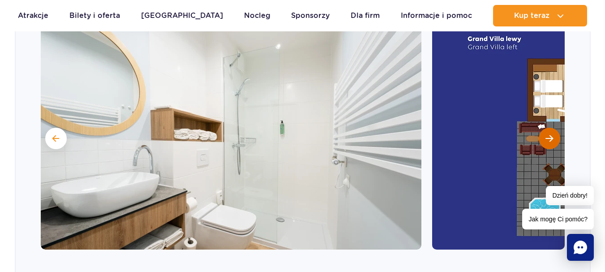
click at [548, 137] on span "Następny slajd" at bounding box center [550, 138] width 8 height 8
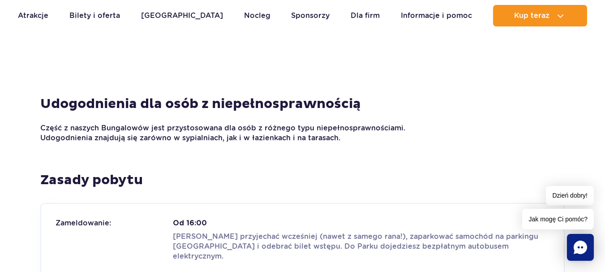
scroll to position [896, 0]
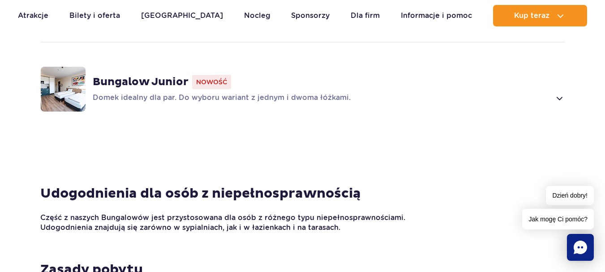
click at [176, 92] on div "Bungalow Junior Nowość Domek idealny dla par. Do wyboru wariant z jednym i dwom…" at bounding box center [329, 89] width 472 height 29
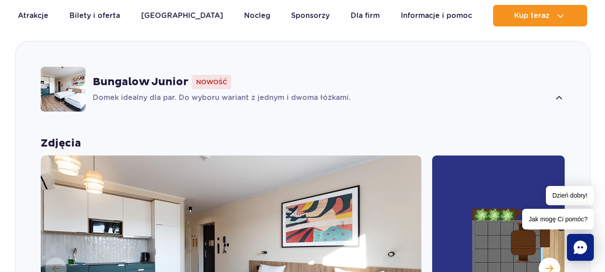
scroll to position [1031, 0]
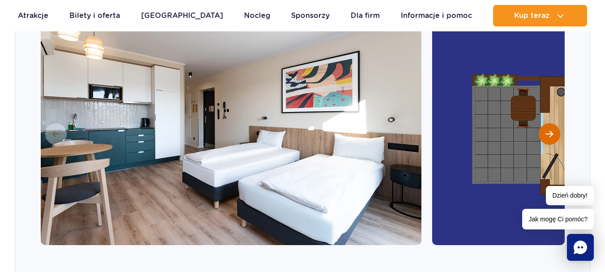
click at [548, 138] on span "Następny slajd" at bounding box center [550, 134] width 8 height 8
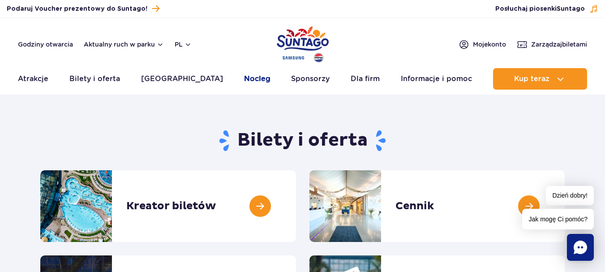
click at [244, 78] on link "Nocleg" at bounding box center [257, 79] width 26 height 22
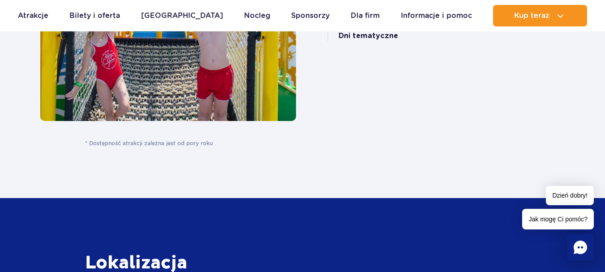
scroll to position [1972, 0]
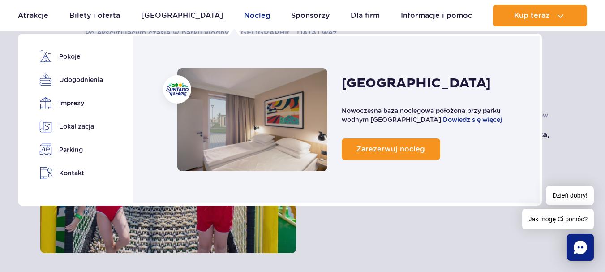
click at [245, 15] on link "Nocleg" at bounding box center [257, 16] width 26 height 22
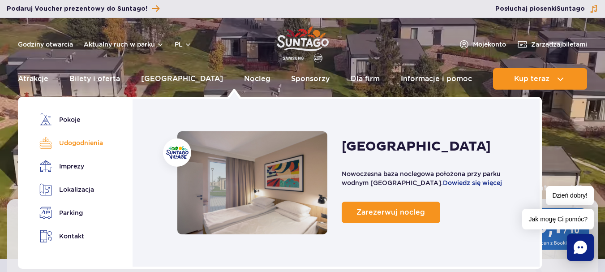
click at [91, 142] on link "Udogodnienia" at bounding box center [69, 143] width 60 height 13
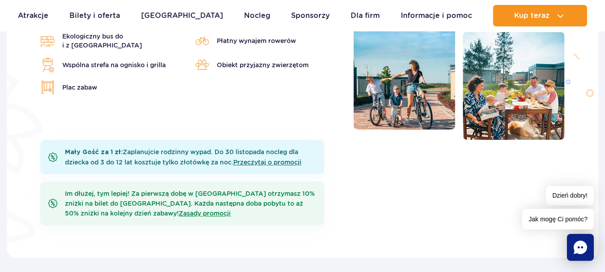
scroll to position [318, 0]
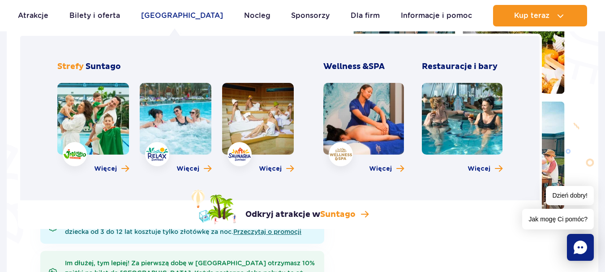
click at [184, 14] on link "[GEOGRAPHIC_DATA]" at bounding box center [182, 16] width 82 height 22
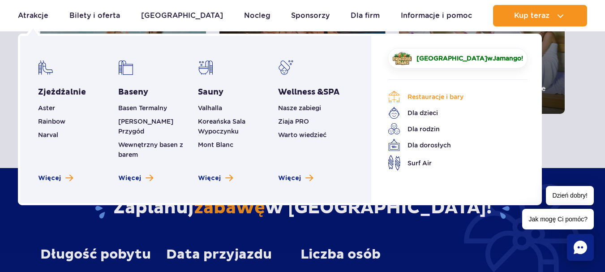
click at [434, 98] on link "Restauracje i bary" at bounding box center [451, 97] width 126 height 13
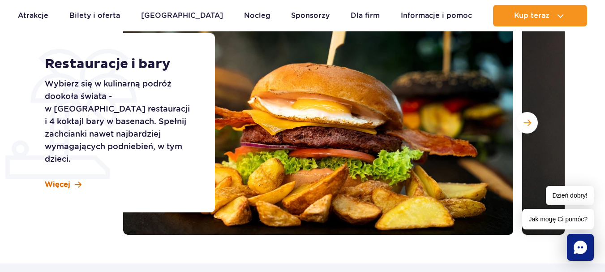
click at [65, 180] on span "Więcej" at bounding box center [58, 185] width 26 height 10
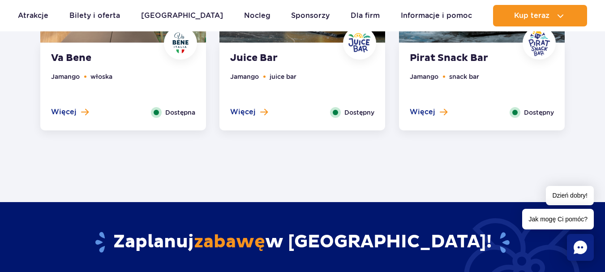
scroll to position [801, 0]
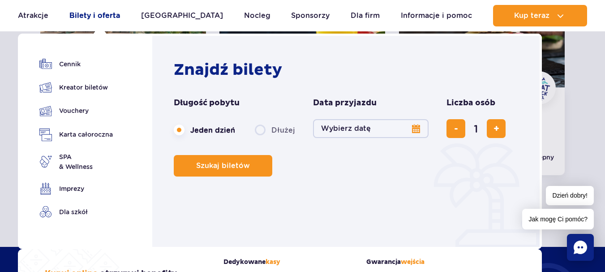
click at [111, 13] on link "Bilety i oferta" at bounding box center [94, 16] width 51 height 22
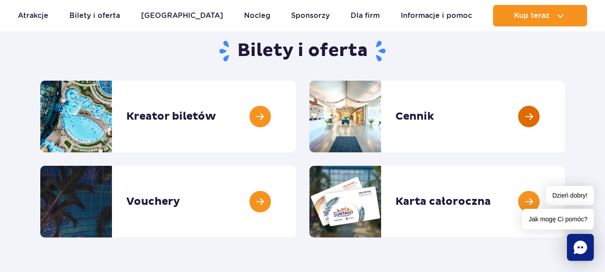
click at [565, 114] on link at bounding box center [565, 117] width 0 height 72
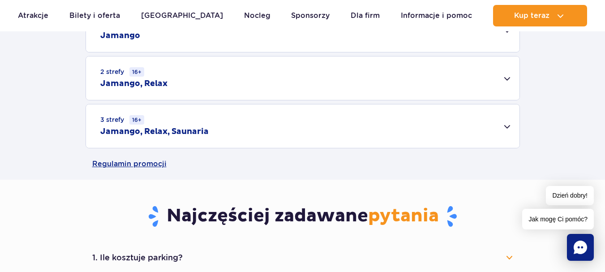
scroll to position [269, 0]
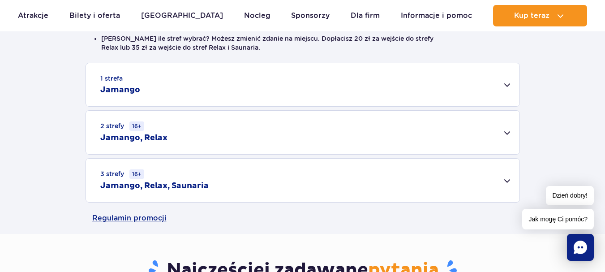
click at [499, 84] on div "1 strefa Jamango" at bounding box center [303, 84] width 434 height 43
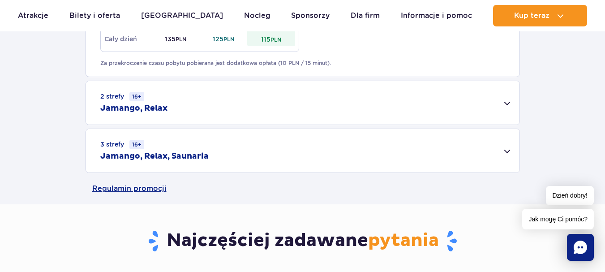
scroll to position [627, 0]
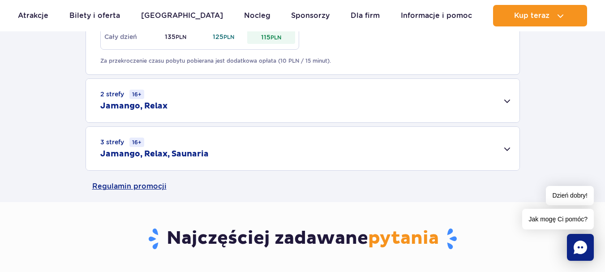
click at [492, 104] on div "2 strefy 16+ Jamango, Relax" at bounding box center [303, 100] width 434 height 43
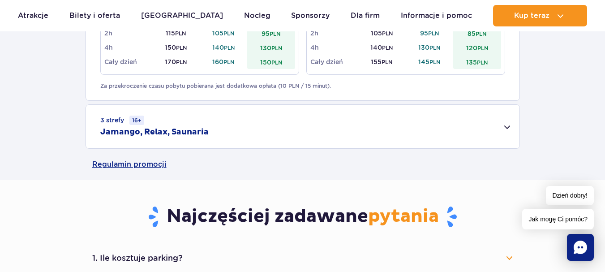
scroll to position [896, 0]
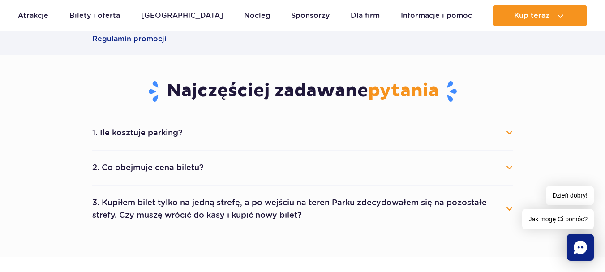
click at [499, 129] on button "1. Ile kosztuje parking?" at bounding box center [302, 133] width 421 height 20
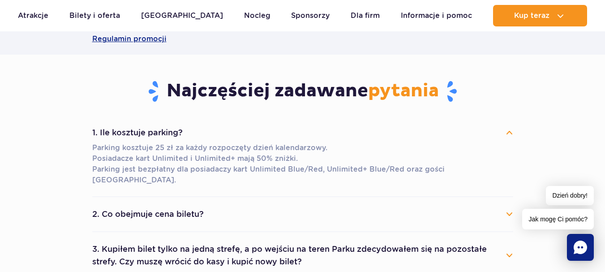
click at [236, 204] on button "2. Co obejmuje cena biletu?" at bounding box center [302, 214] width 421 height 20
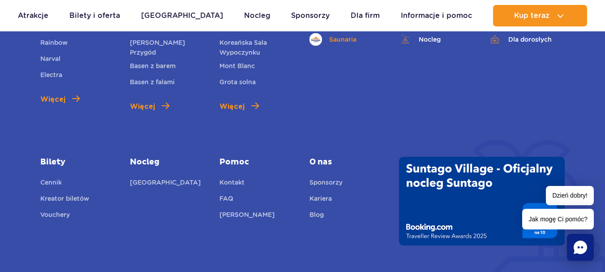
scroll to position [1826, 0]
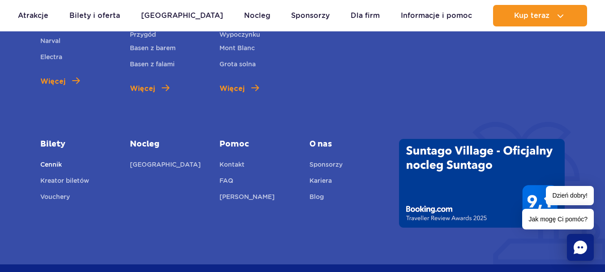
click at [50, 160] on link "Cennik" at bounding box center [51, 166] width 22 height 13
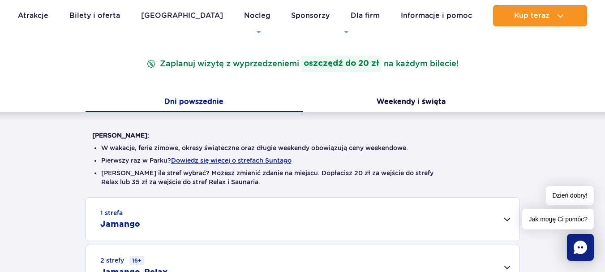
scroll to position [358, 0]
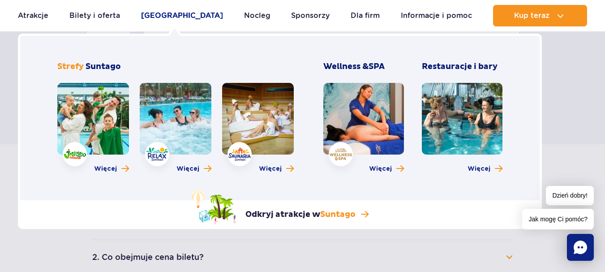
click at [160, 17] on link "[GEOGRAPHIC_DATA]" at bounding box center [182, 16] width 82 height 22
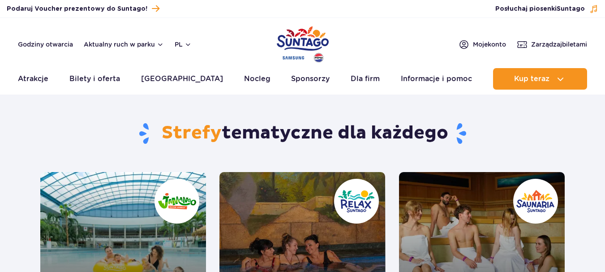
click at [147, 206] on link "Jamango" at bounding box center [123, 255] width 166 height 166
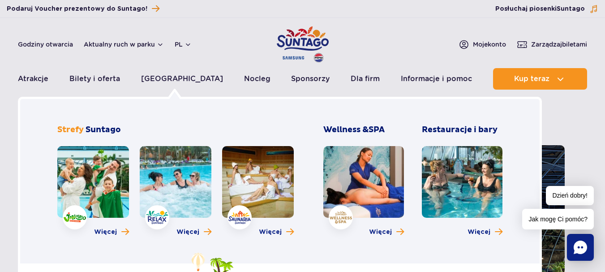
click at [192, 173] on link at bounding box center [176, 182] width 72 height 72
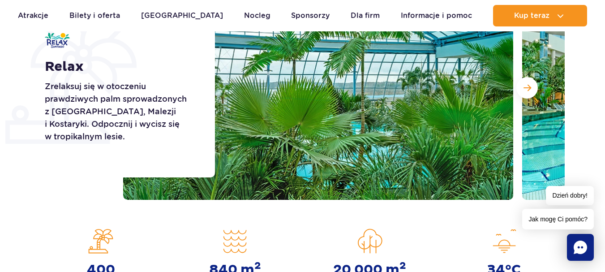
scroll to position [90, 0]
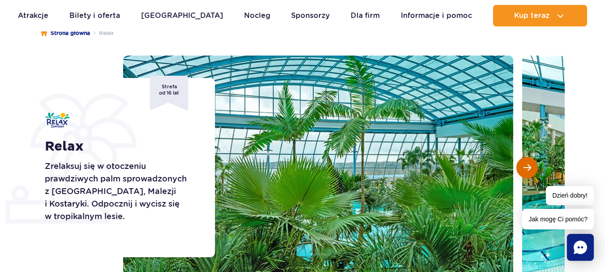
click at [530, 164] on span "Następny slajd" at bounding box center [528, 168] width 8 height 8
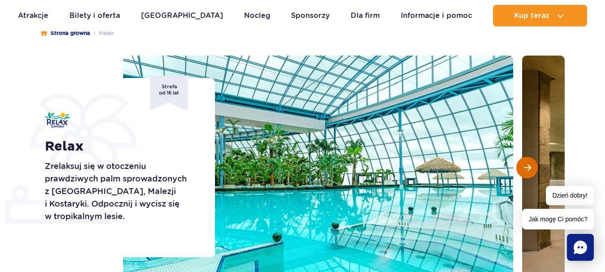
click at [529, 164] on span "Następny slajd" at bounding box center [528, 168] width 8 height 8
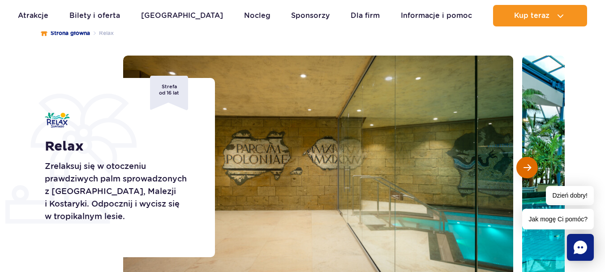
click at [529, 164] on span "Następny slajd" at bounding box center [528, 168] width 8 height 8
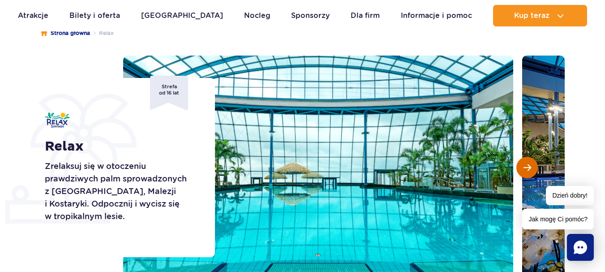
click at [529, 164] on span "Następny slajd" at bounding box center [528, 168] width 8 height 8
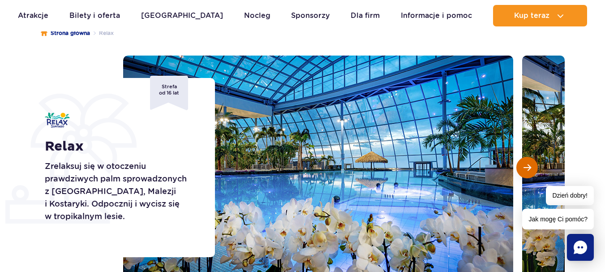
click at [529, 164] on span "Następny slajd" at bounding box center [528, 168] width 8 height 8
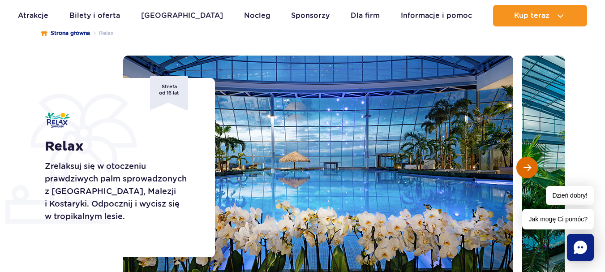
click at [529, 164] on span "Następny slajd" at bounding box center [528, 168] width 8 height 8
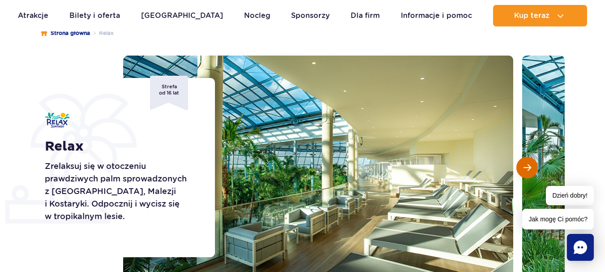
click at [529, 164] on span "Następny slajd" at bounding box center [528, 168] width 8 height 8
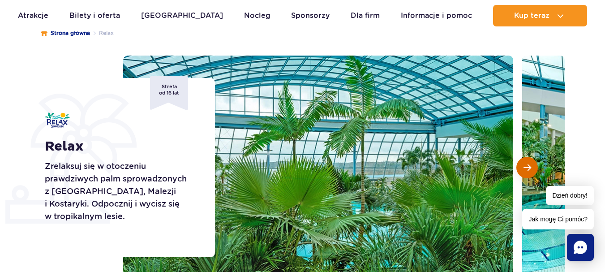
click at [529, 164] on span "Następny slajd" at bounding box center [528, 168] width 8 height 8
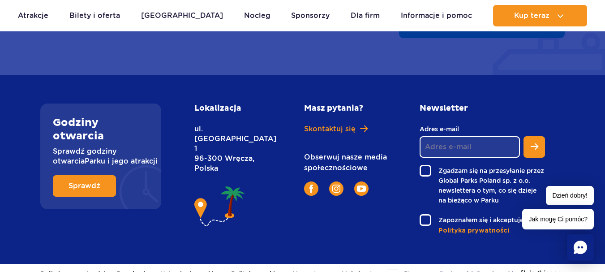
scroll to position [2299, 0]
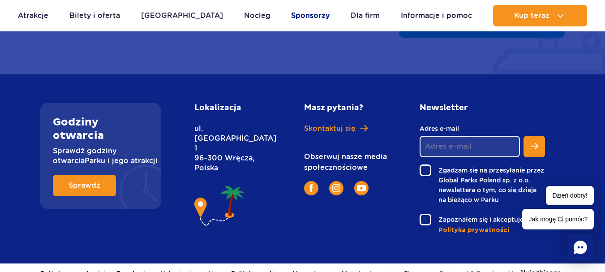
click at [306, 14] on link "Sponsorzy" at bounding box center [310, 16] width 39 height 22
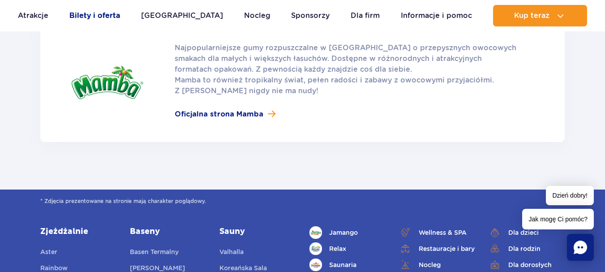
scroll to position [1299, 0]
